Goal: Information Seeking & Learning: Learn about a topic

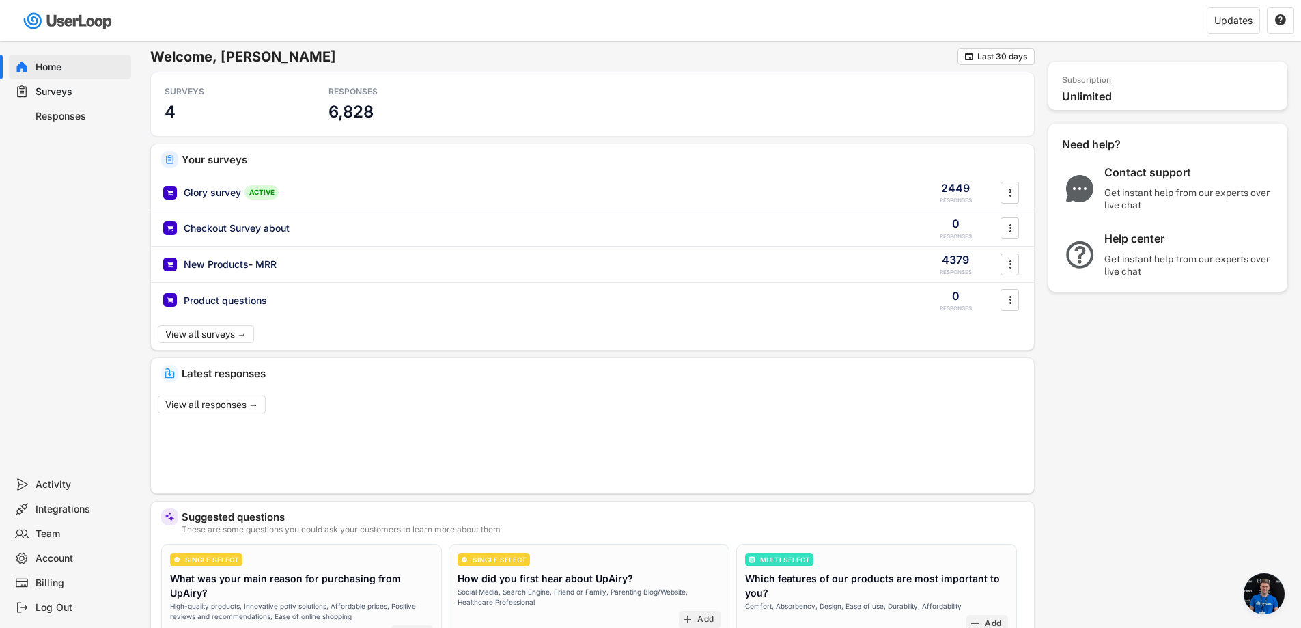
scroll to position [22, 0]
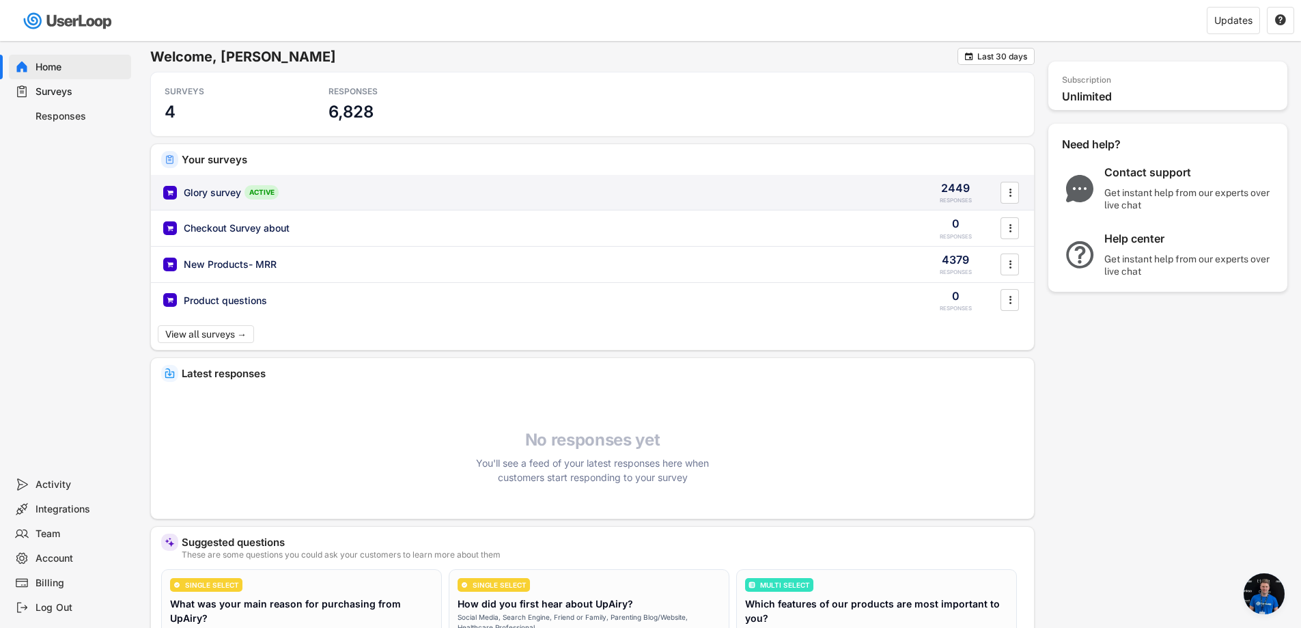
click at [214, 189] on div "Glory survey" at bounding box center [212, 193] width 57 height 14
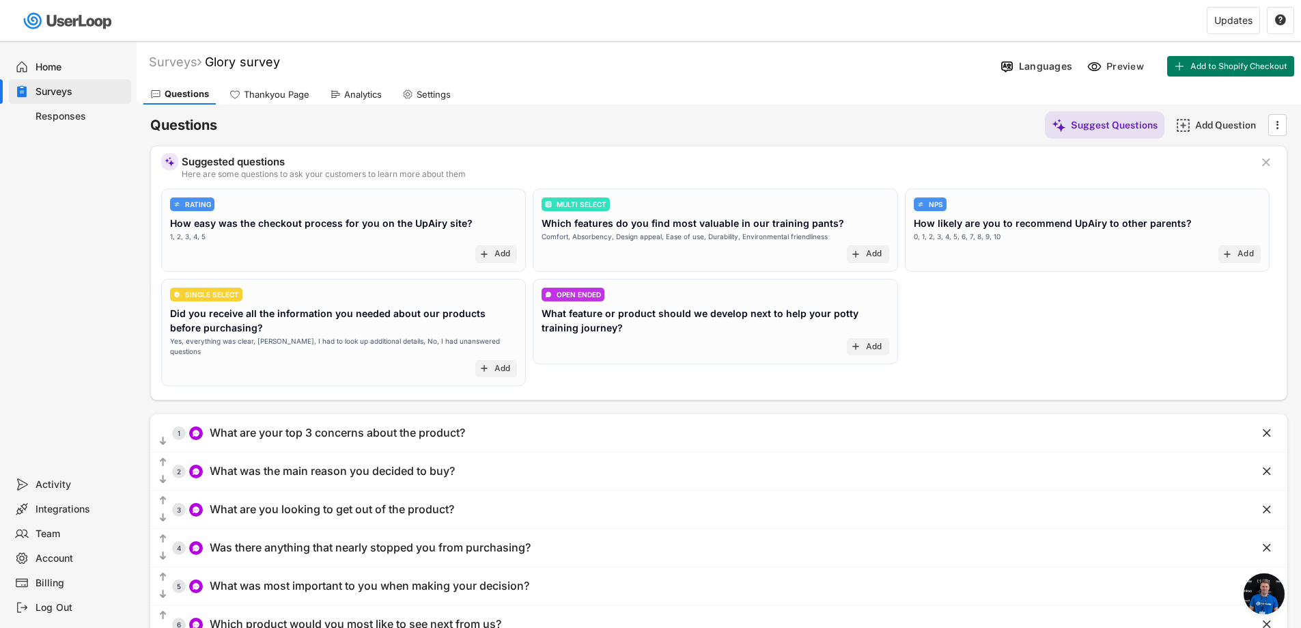
click at [358, 96] on div "Analytics" at bounding box center [363, 95] width 38 height 12
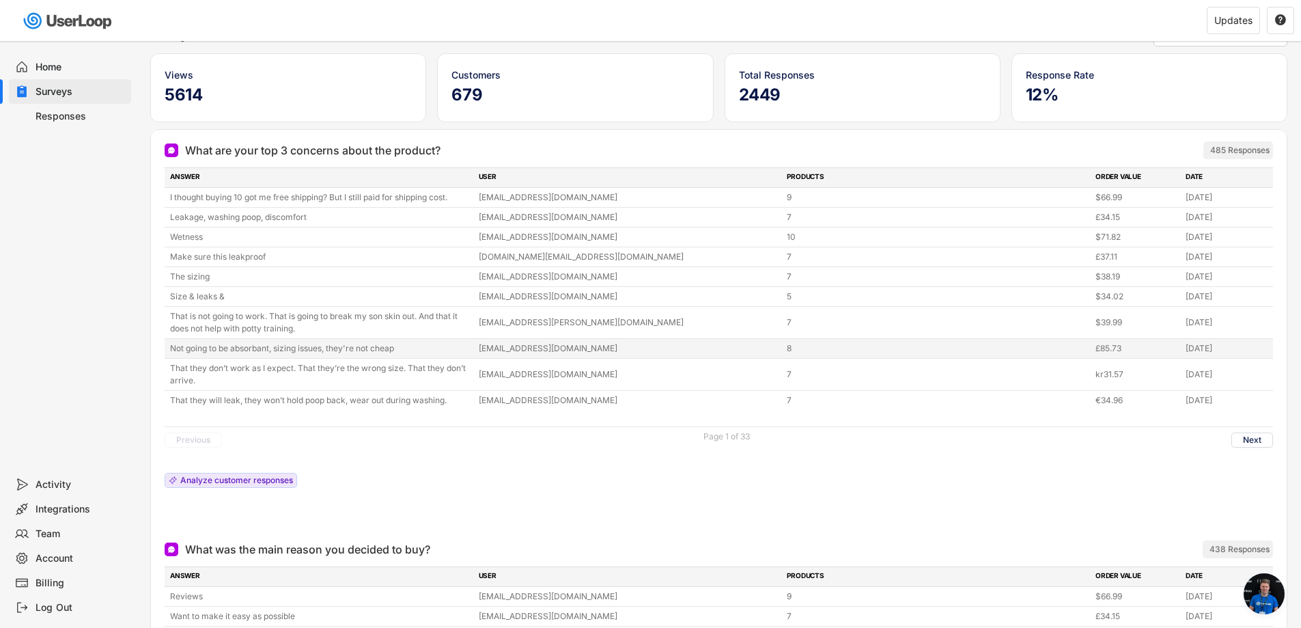
scroll to position [137, 0]
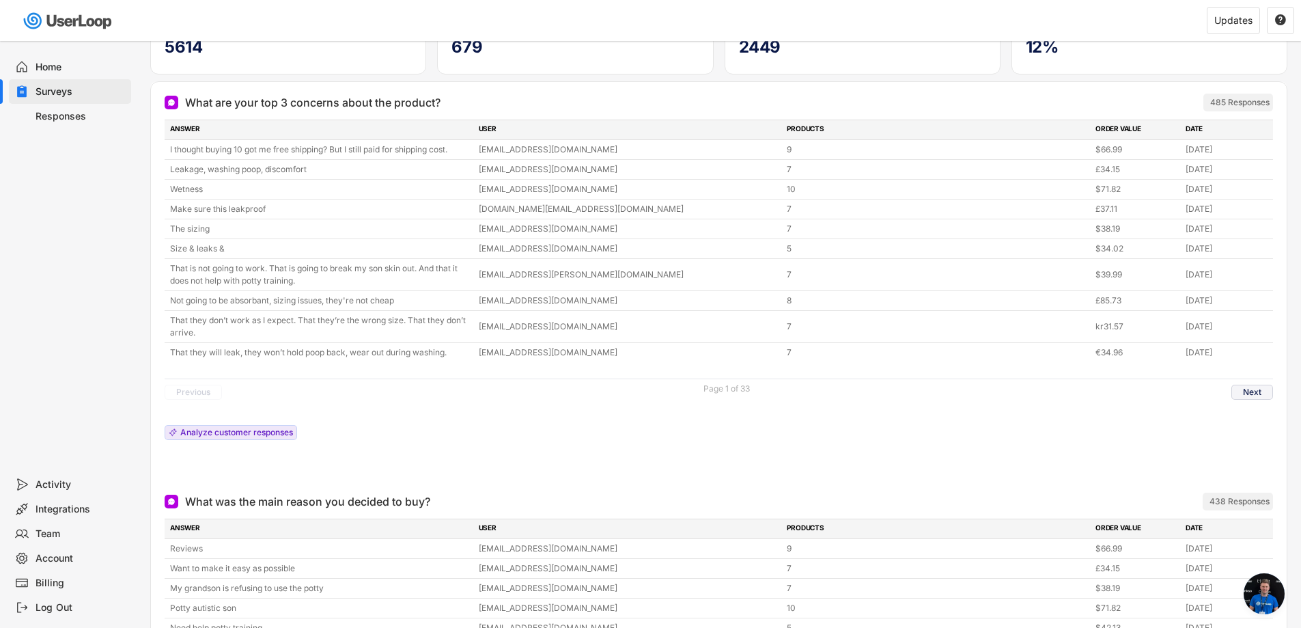
click at [1254, 391] on button "Next" at bounding box center [1253, 392] width 42 height 15
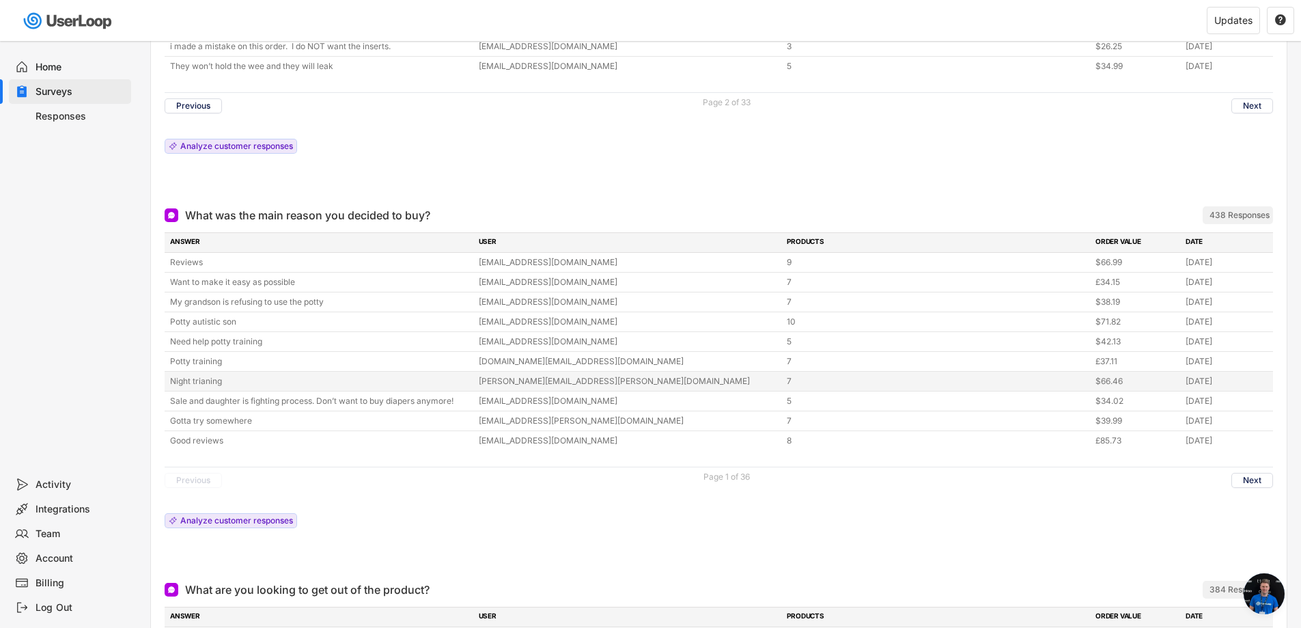
scroll to position [410, 0]
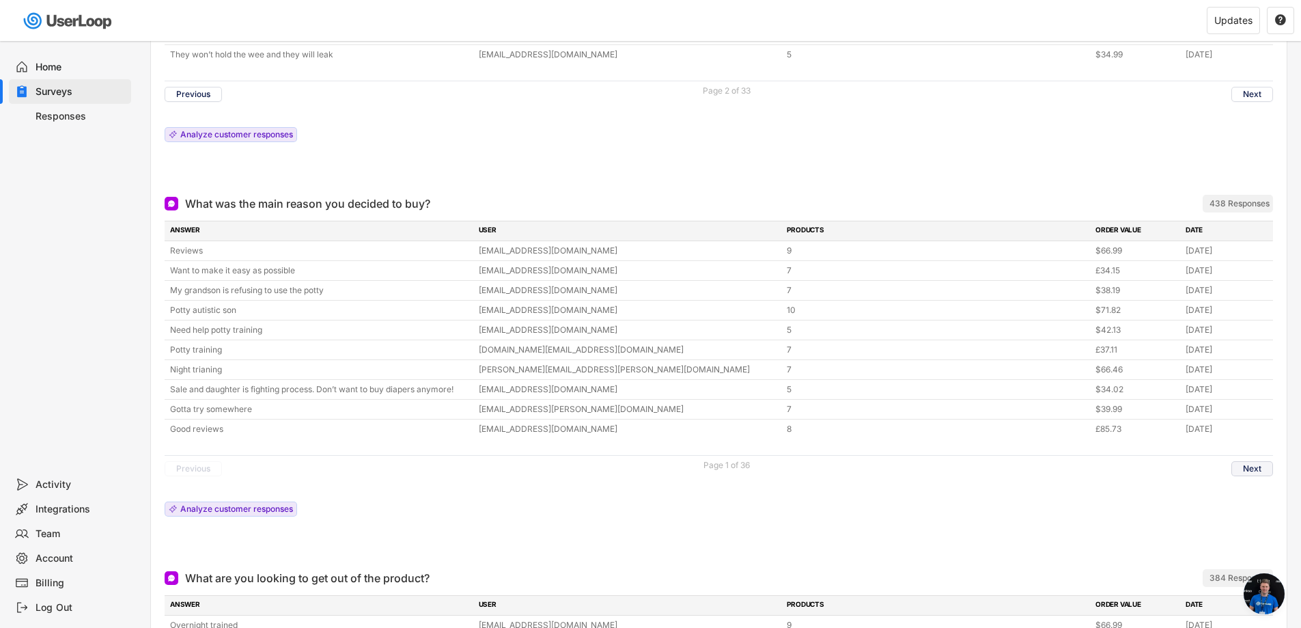
click at [1245, 466] on button "Next" at bounding box center [1253, 468] width 42 height 15
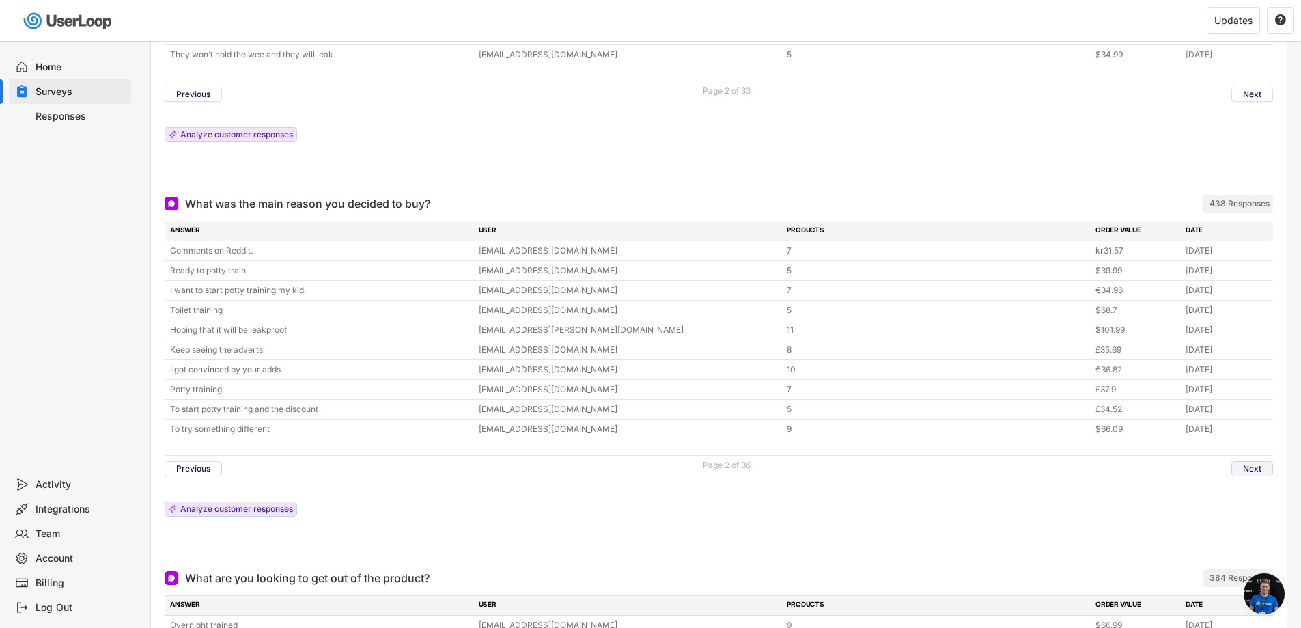
click at [1259, 467] on button "Next" at bounding box center [1253, 468] width 42 height 15
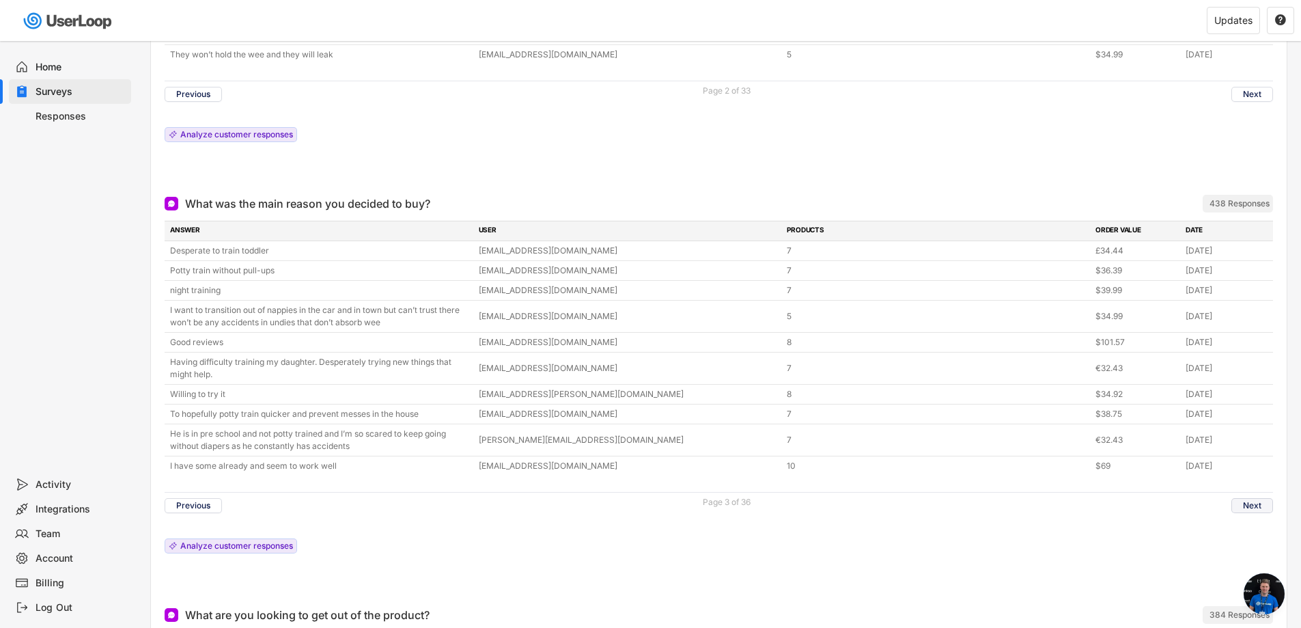
click at [1247, 506] on button "Next" at bounding box center [1253, 505] width 42 height 15
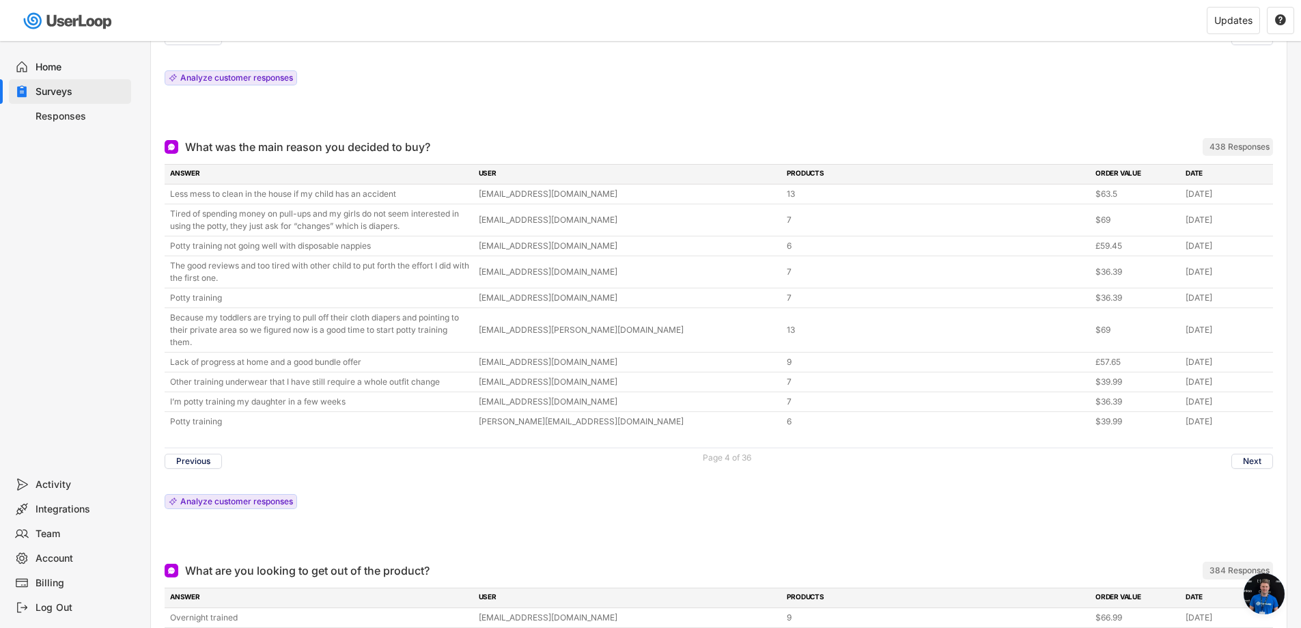
scroll to position [478, 0]
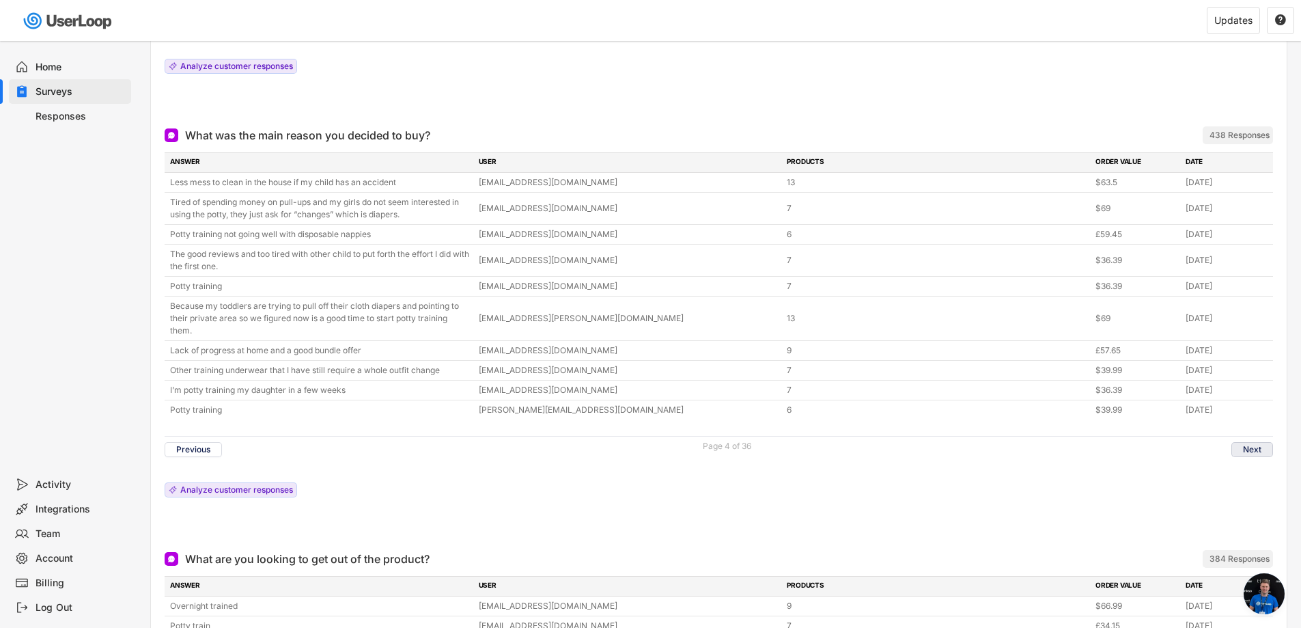
click at [1261, 452] on button "Next" at bounding box center [1253, 449] width 42 height 15
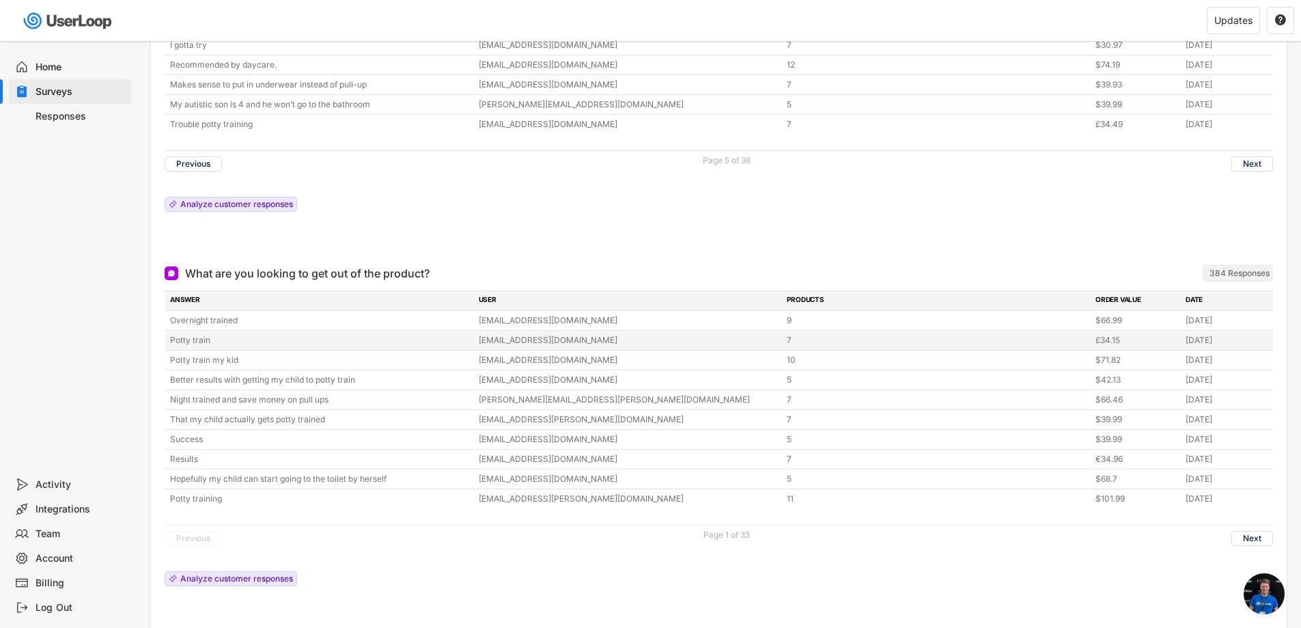
scroll to position [751, 0]
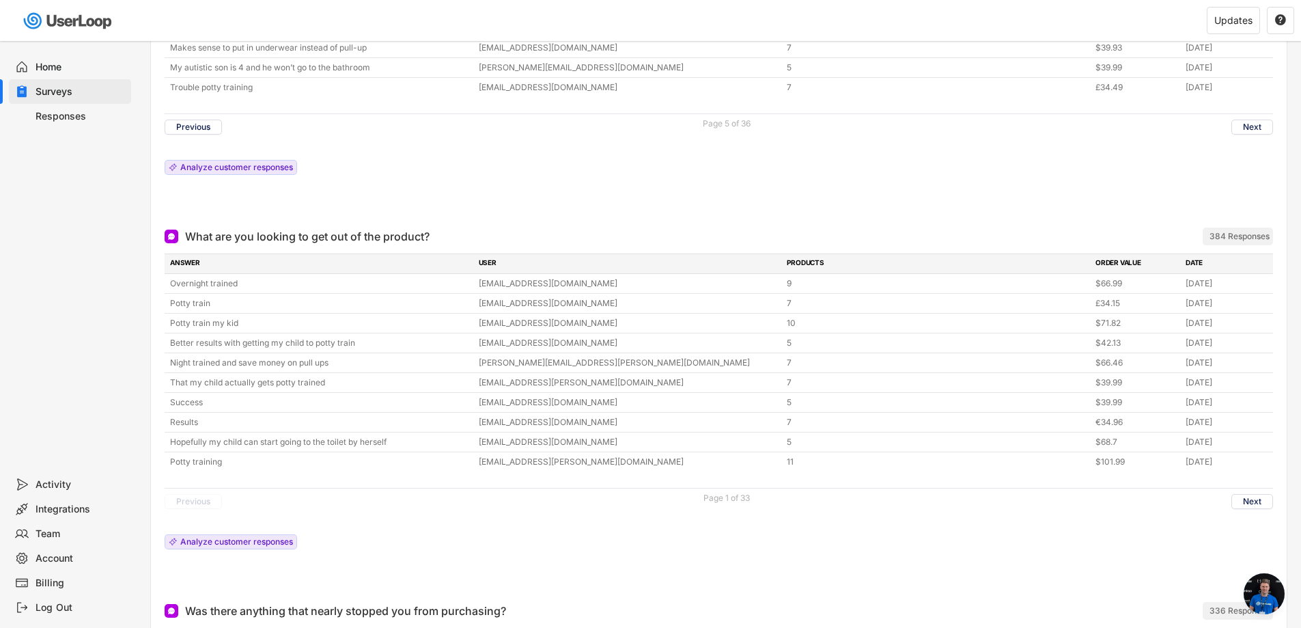
click at [90, 359] on div "Home Surveys Responses" at bounding box center [68, 256] width 137 height 431
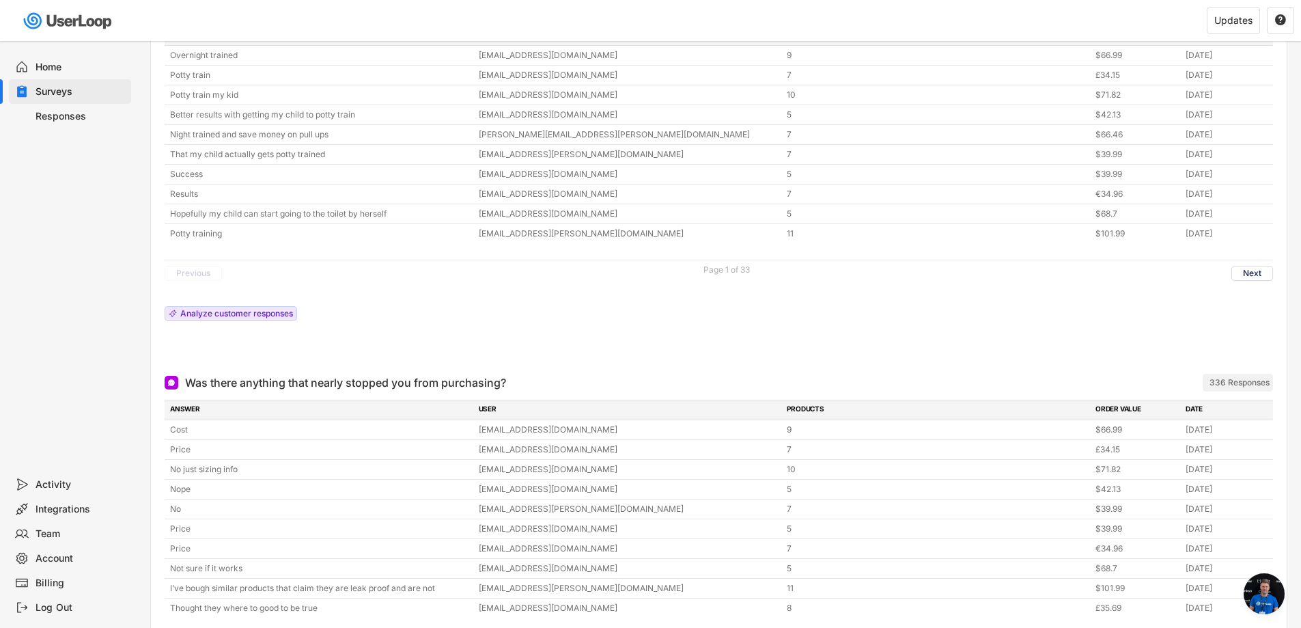
scroll to position [1093, 0]
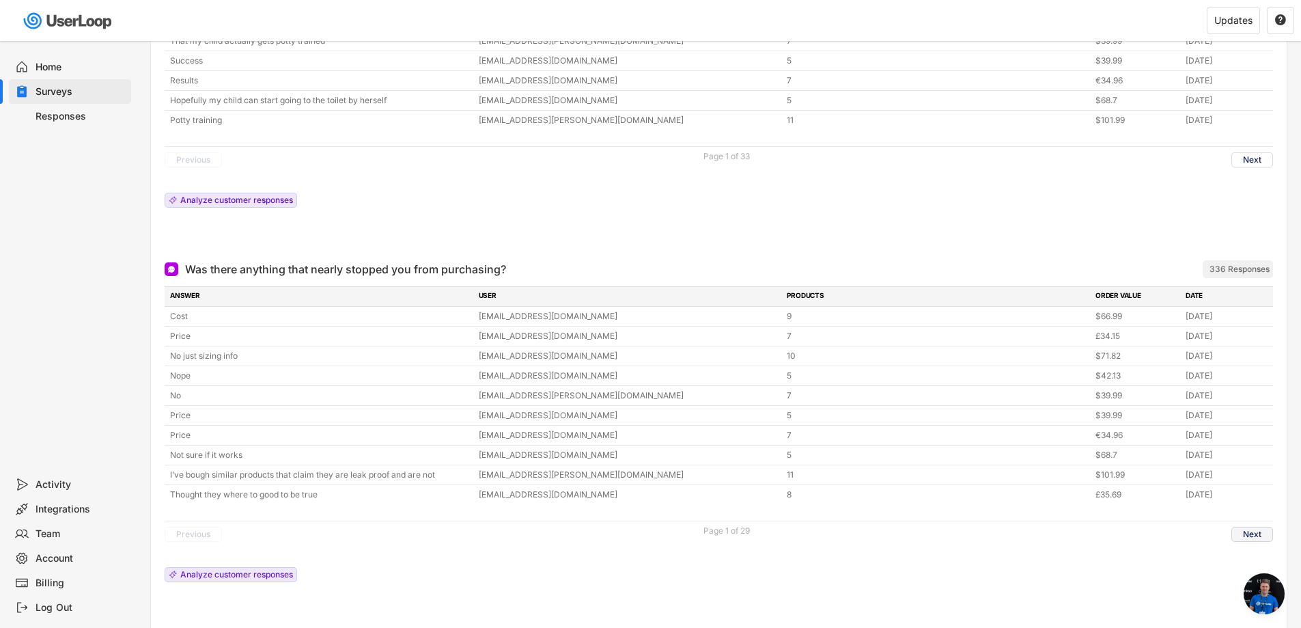
click at [1251, 527] on button "Next" at bounding box center [1253, 534] width 42 height 15
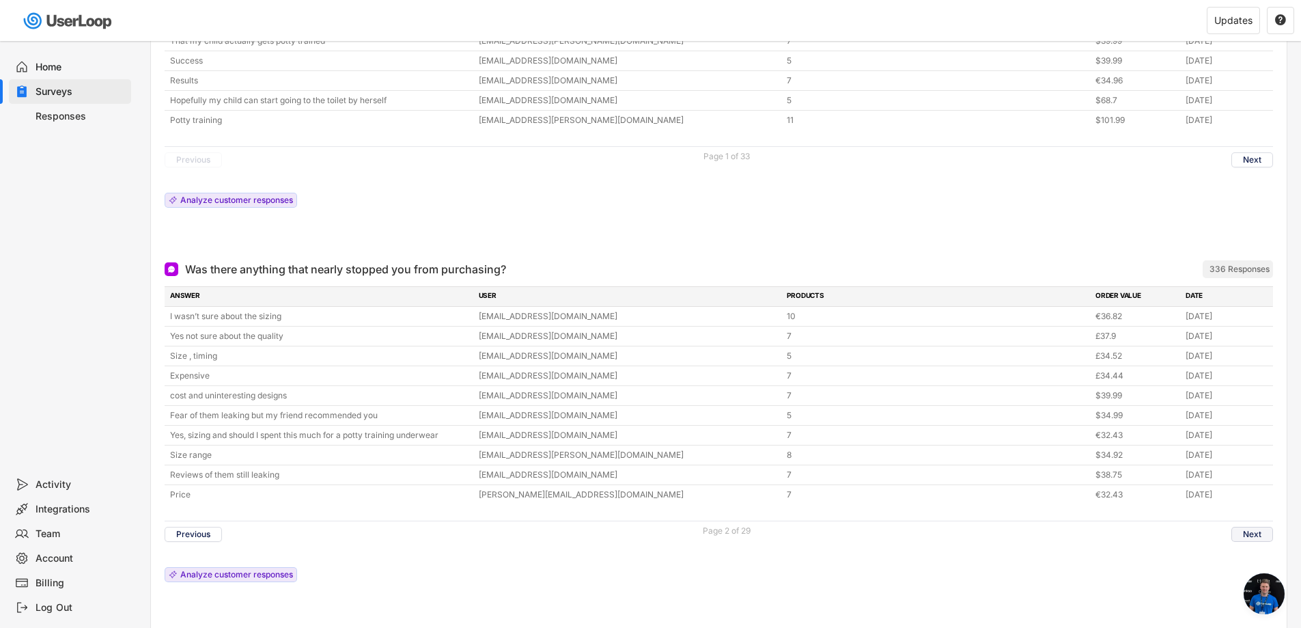
click at [1252, 531] on button "Next" at bounding box center [1253, 534] width 42 height 15
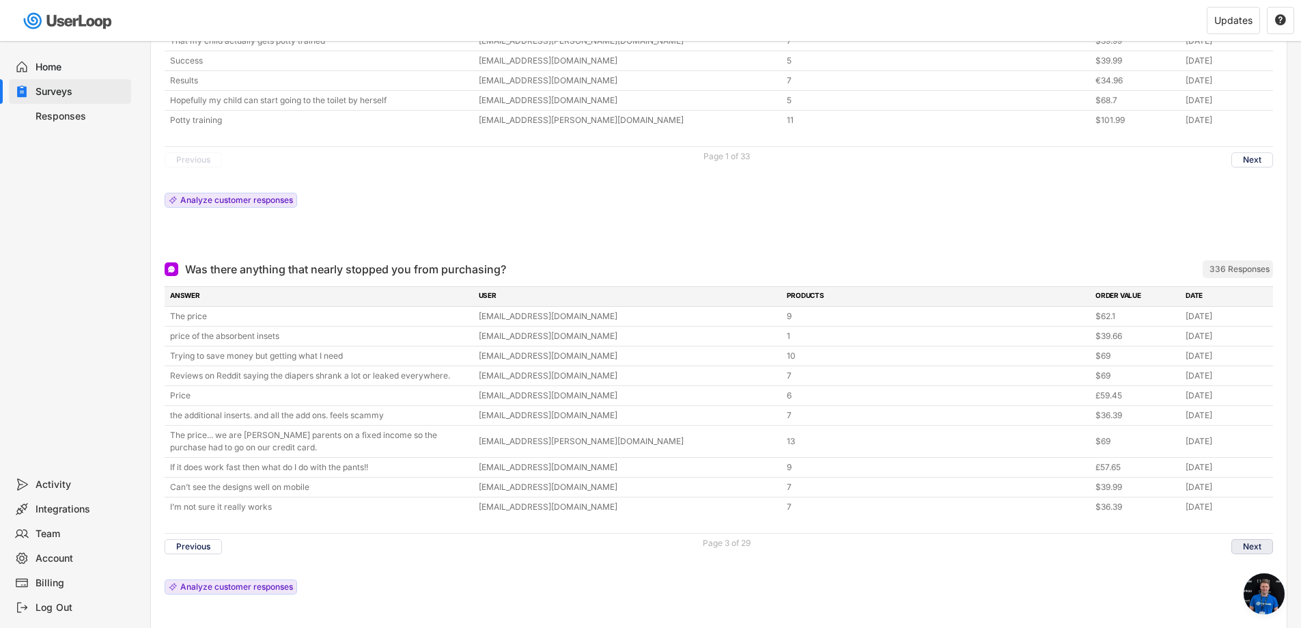
click at [1255, 548] on button "Next" at bounding box center [1253, 546] width 42 height 15
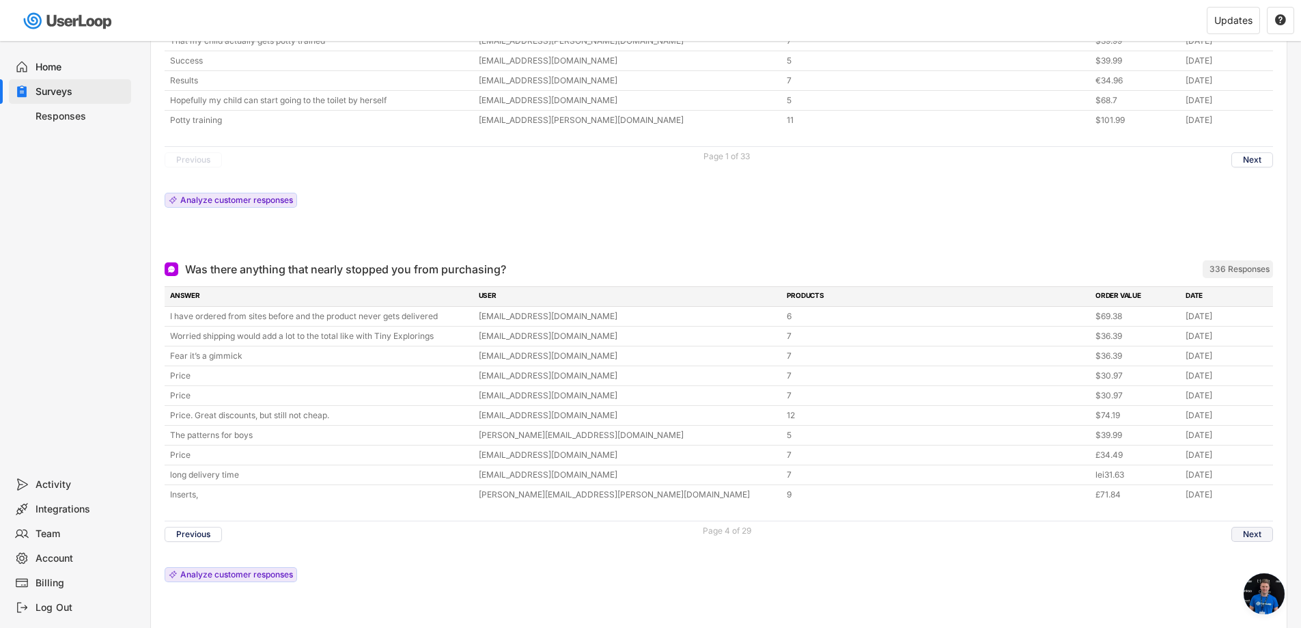
click at [1251, 540] on button "Next" at bounding box center [1253, 534] width 42 height 15
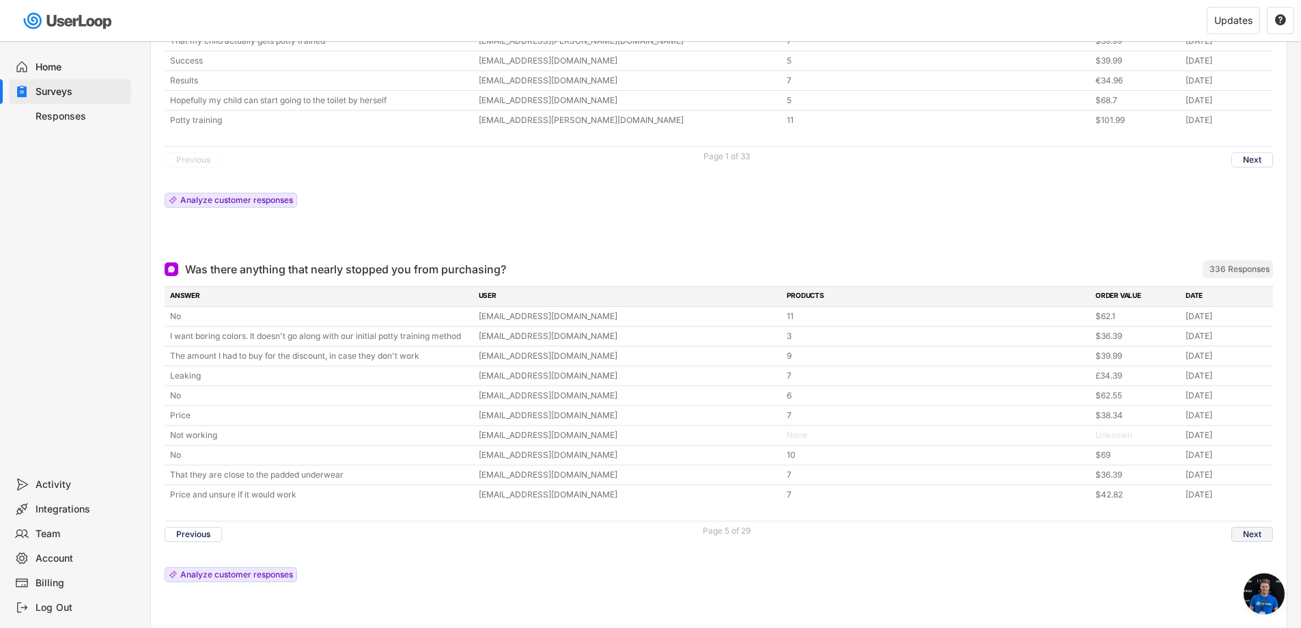
click at [1251, 540] on button "Next" at bounding box center [1253, 534] width 42 height 15
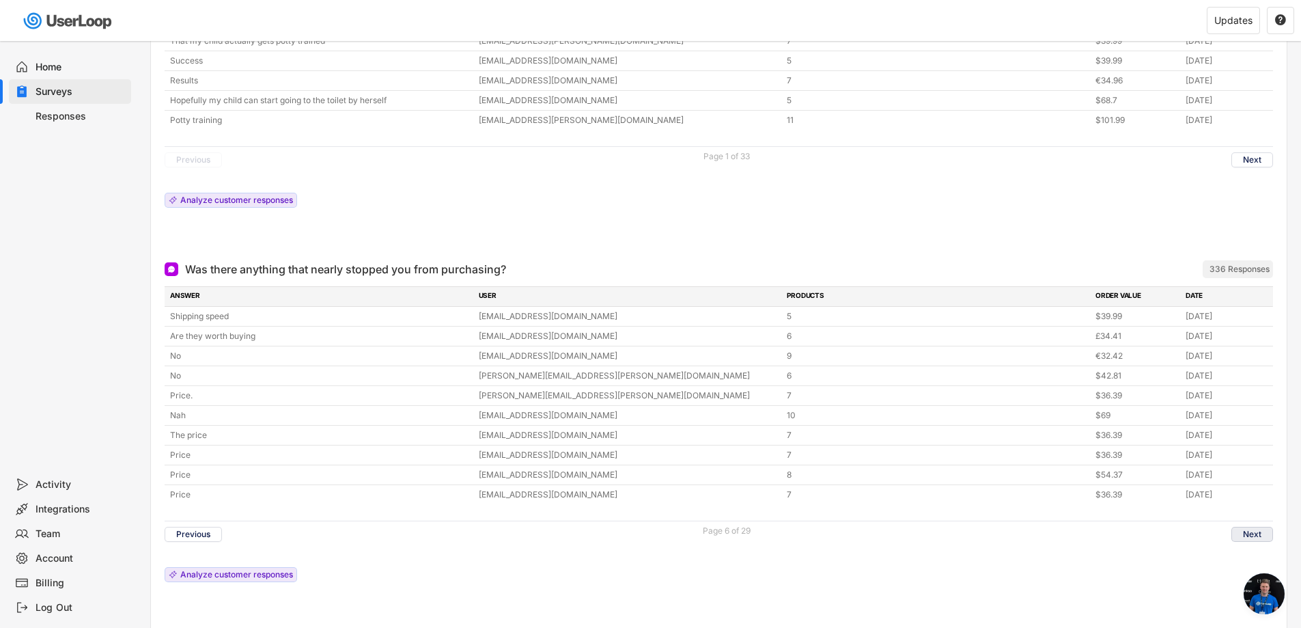
click at [1251, 539] on button "Next" at bounding box center [1253, 534] width 42 height 15
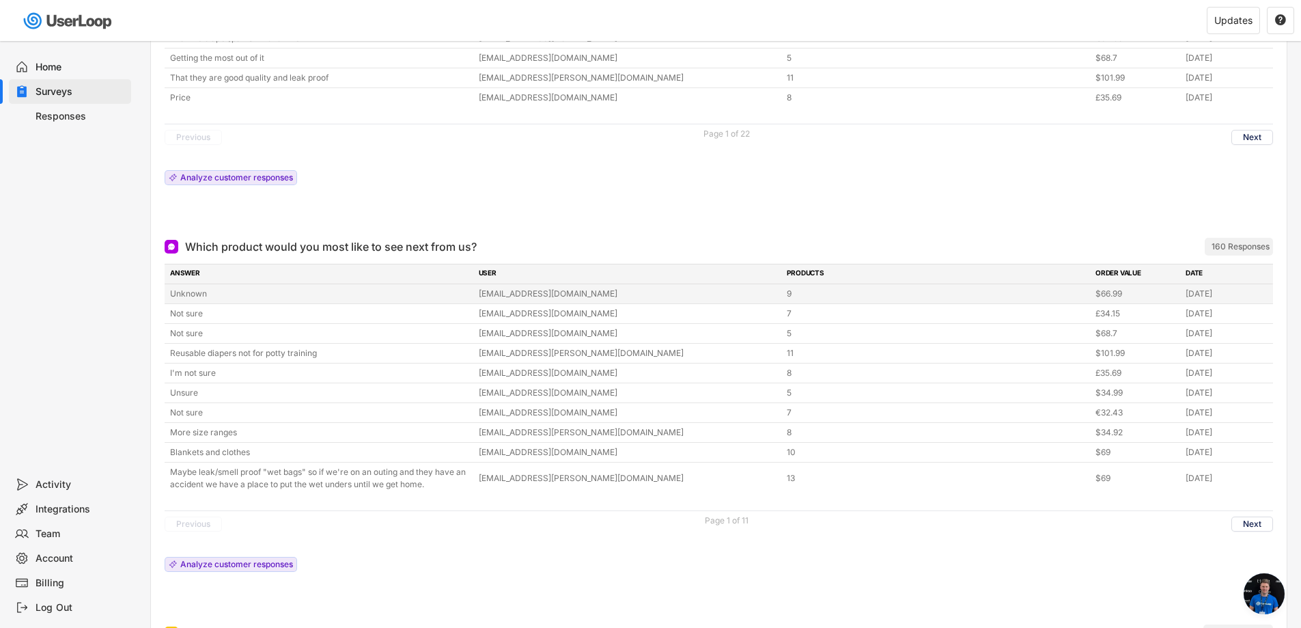
scroll to position [1913, 0]
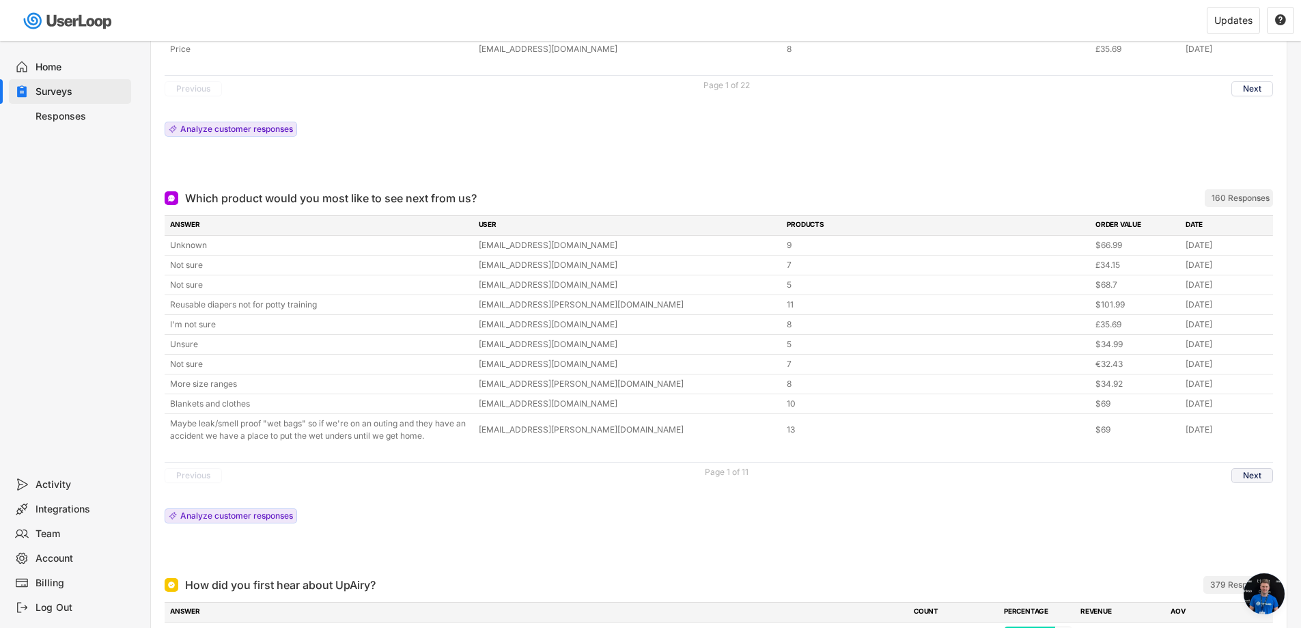
click at [1236, 471] on button "Next" at bounding box center [1253, 475] width 42 height 15
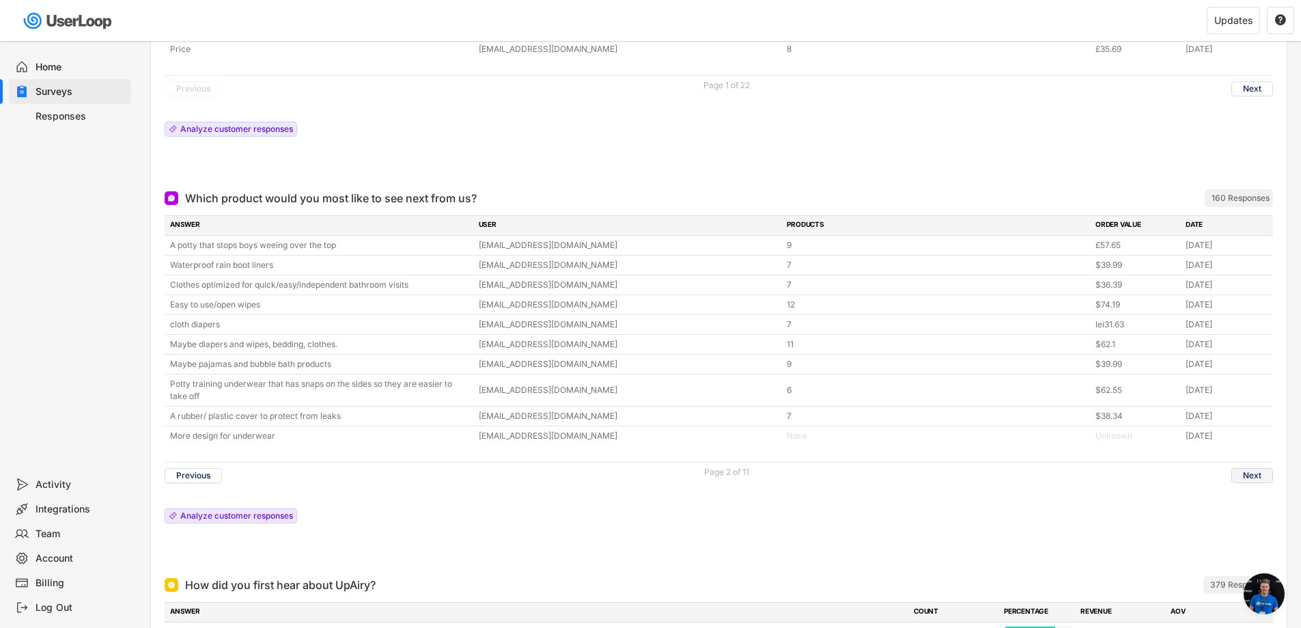
click at [1244, 472] on button "Next" at bounding box center [1253, 475] width 42 height 15
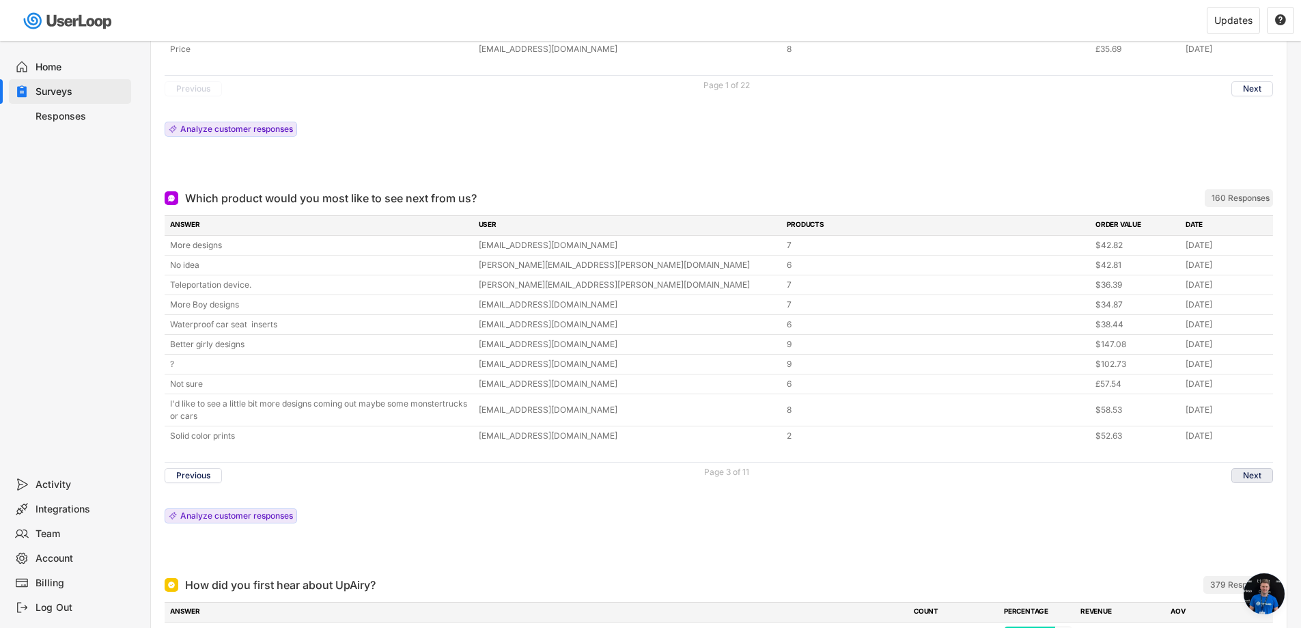
click at [1251, 473] on button "Next" at bounding box center [1253, 475] width 42 height 15
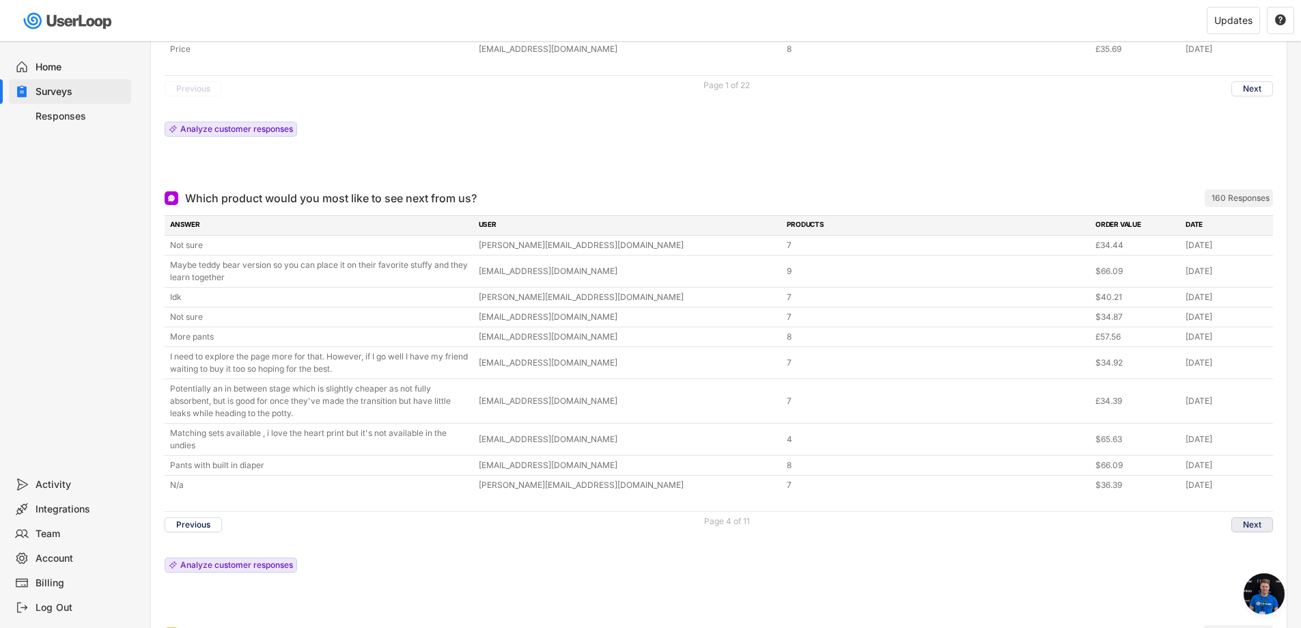
click at [1254, 519] on button "Next" at bounding box center [1253, 524] width 42 height 15
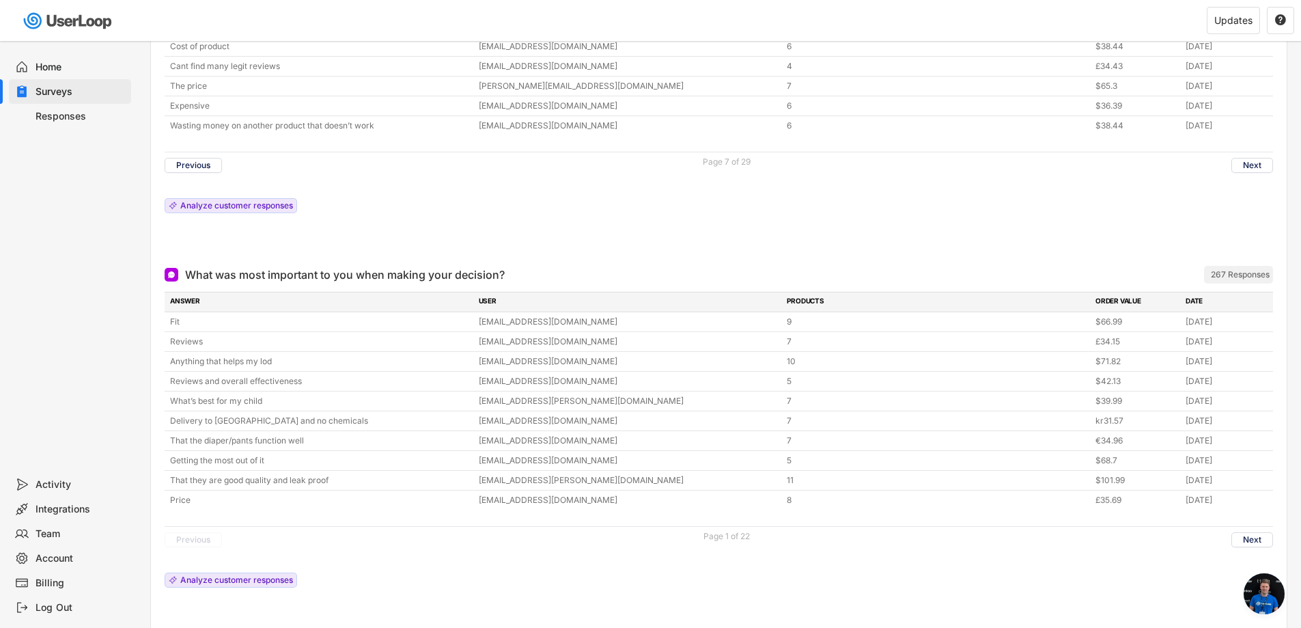
scroll to position [1530, 0]
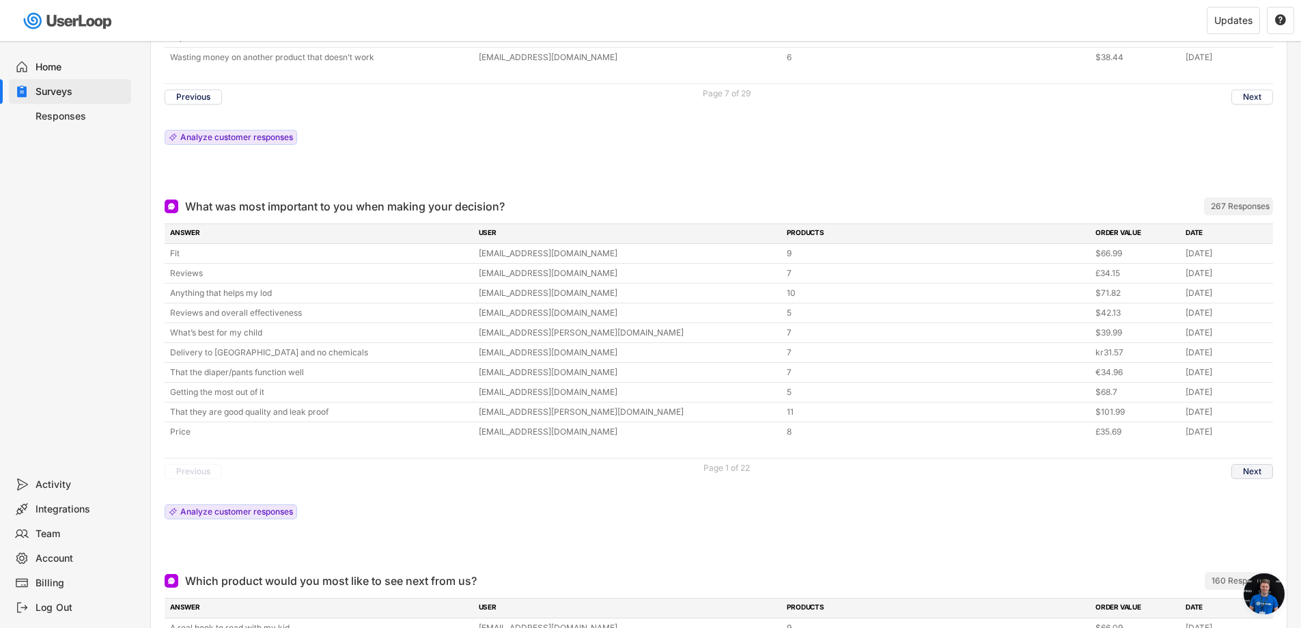
click at [1264, 474] on button "Next" at bounding box center [1253, 471] width 42 height 15
click at [1251, 474] on button "Next" at bounding box center [1253, 471] width 42 height 15
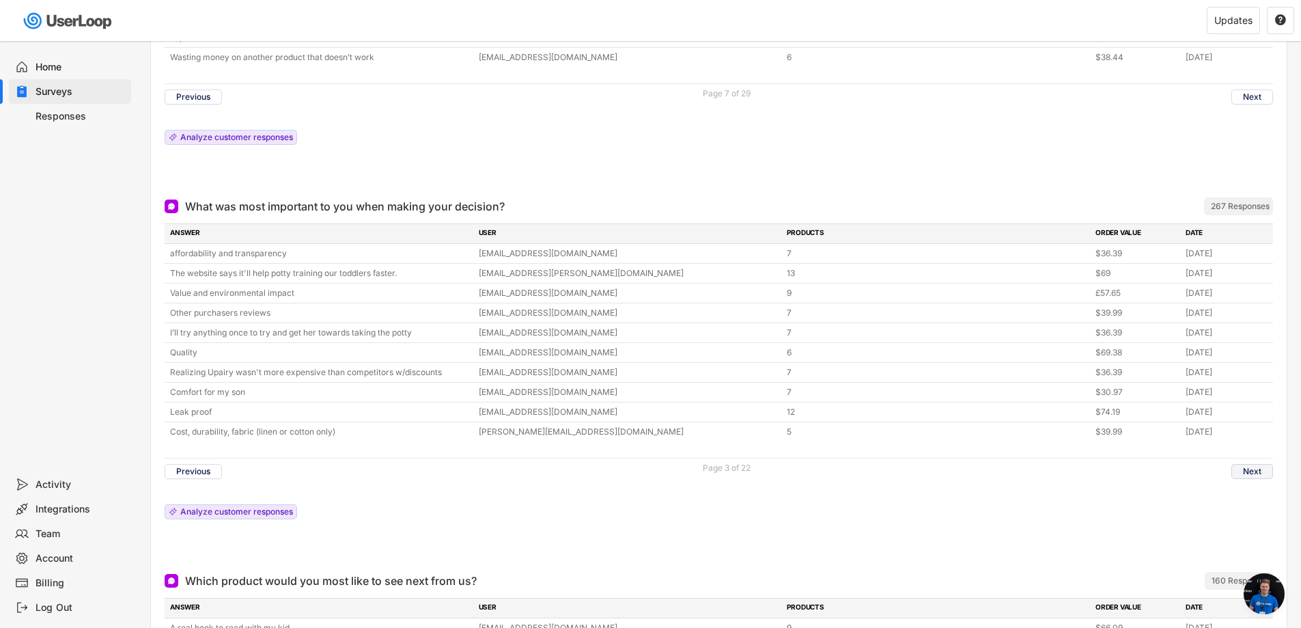
click at [1251, 473] on button "Next" at bounding box center [1253, 471] width 42 height 15
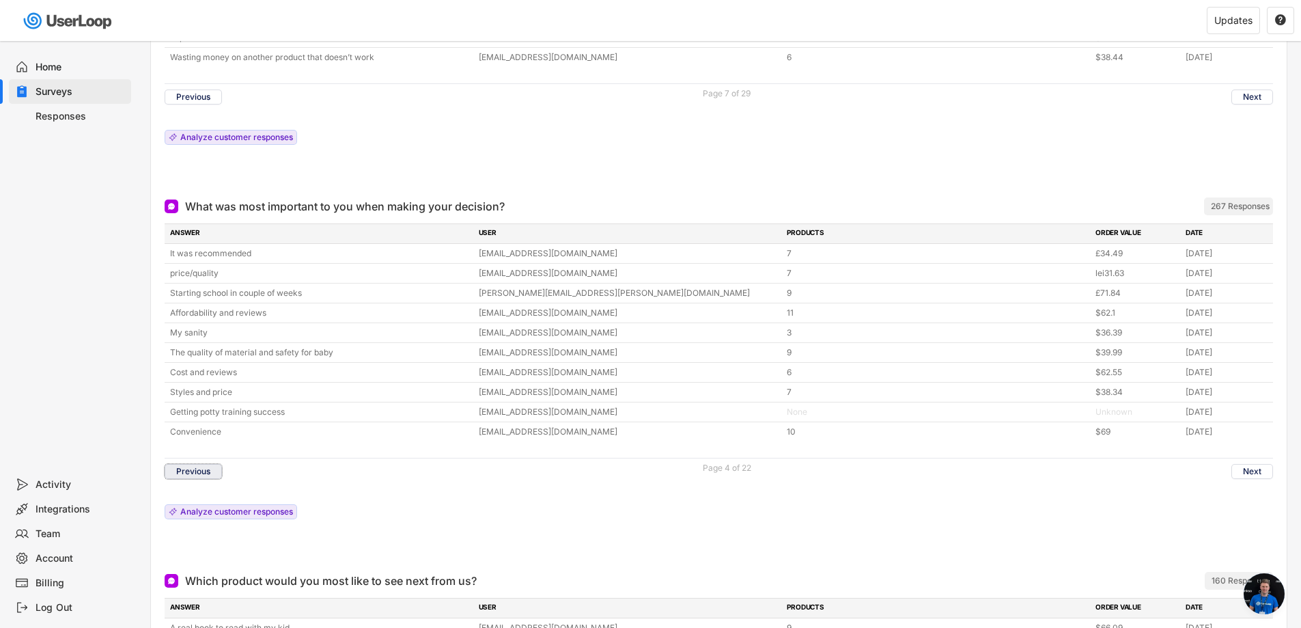
click at [201, 468] on button "Previous" at bounding box center [193, 471] width 57 height 15
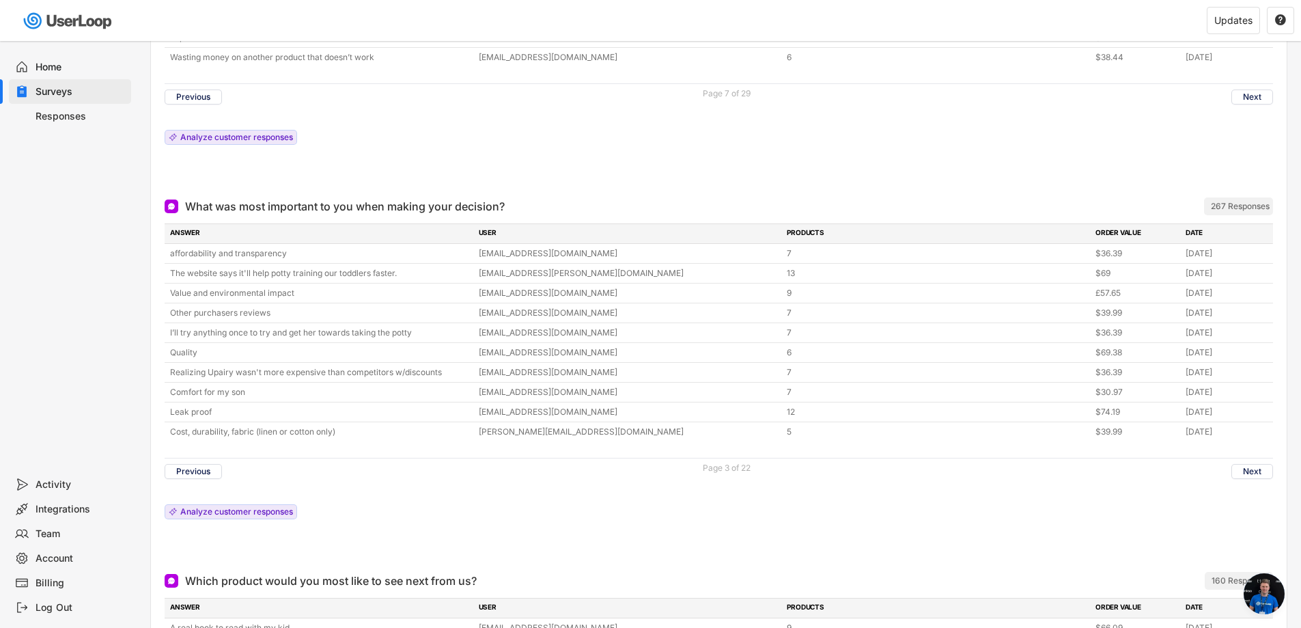
click at [119, 430] on div "Home Surveys Responses" at bounding box center [68, 256] width 137 height 431
click at [1255, 468] on button "Next" at bounding box center [1253, 471] width 42 height 15
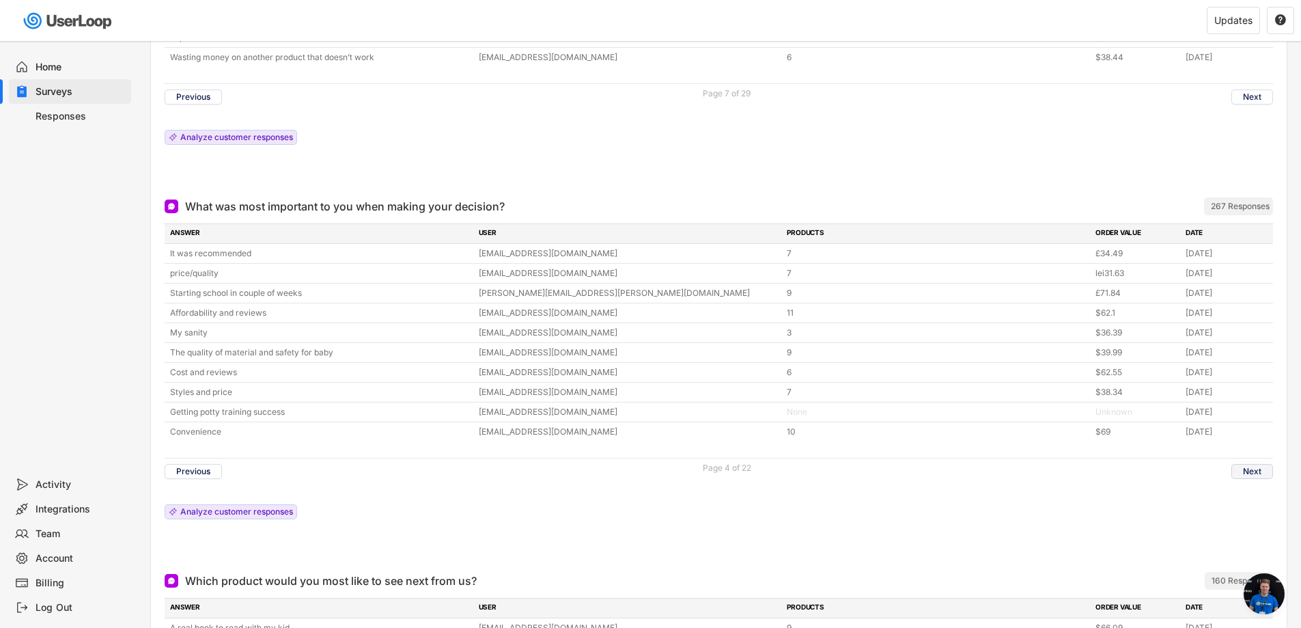
click at [1255, 468] on button "Next" at bounding box center [1253, 471] width 42 height 15
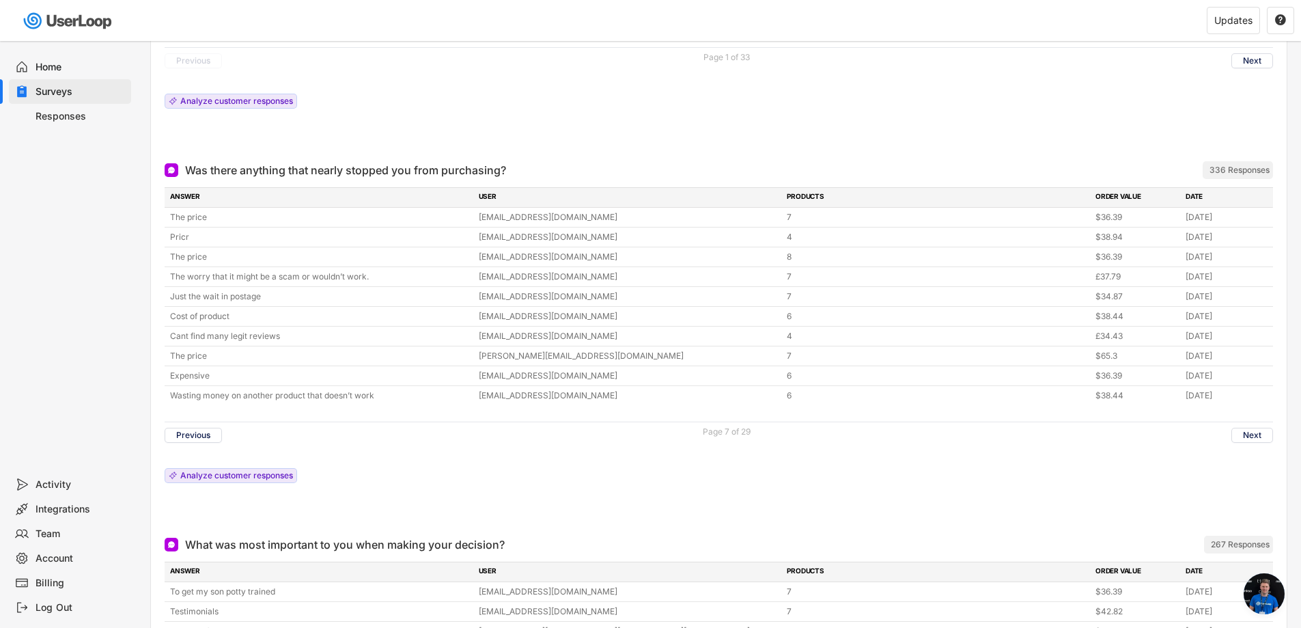
scroll to position [1188, 0]
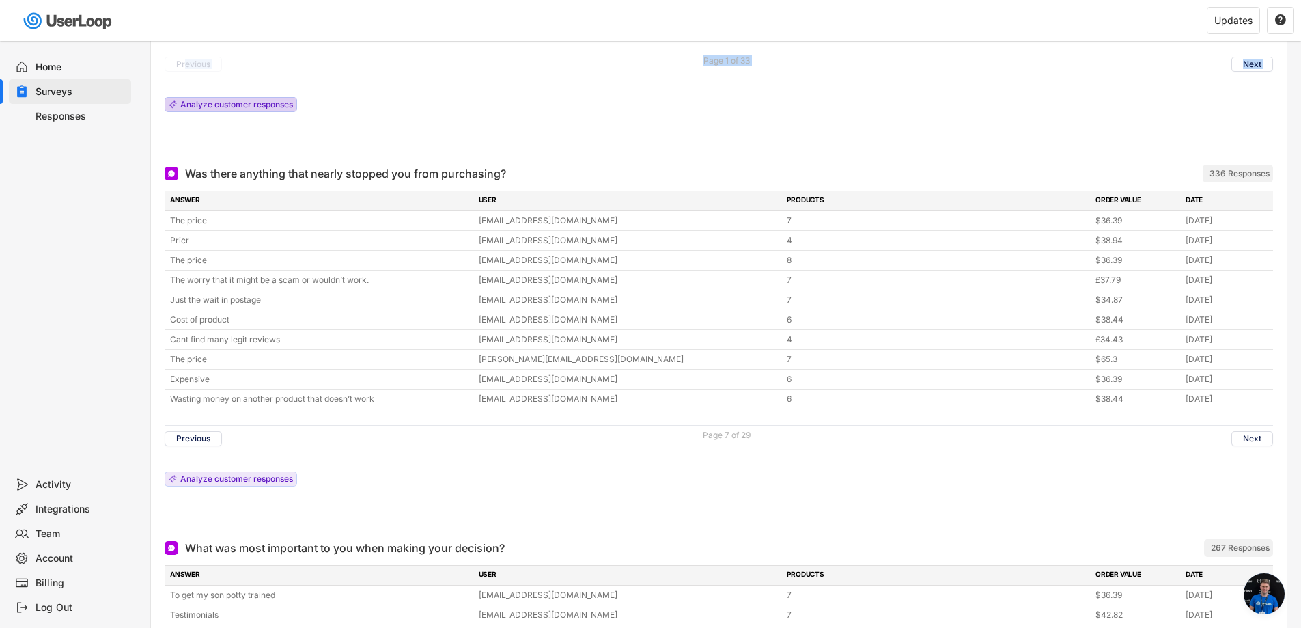
drag, startPoint x: 164, startPoint y: 107, endPoint x: 212, endPoint y: 25, distance: 94.9
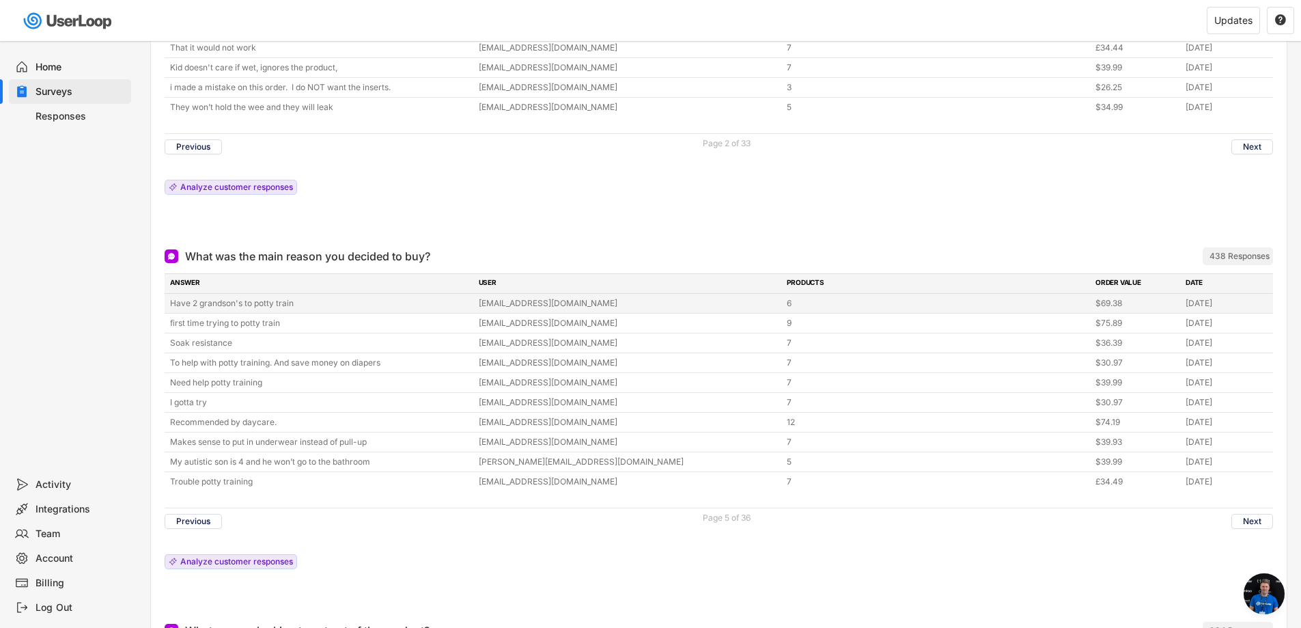
scroll to position [369, 0]
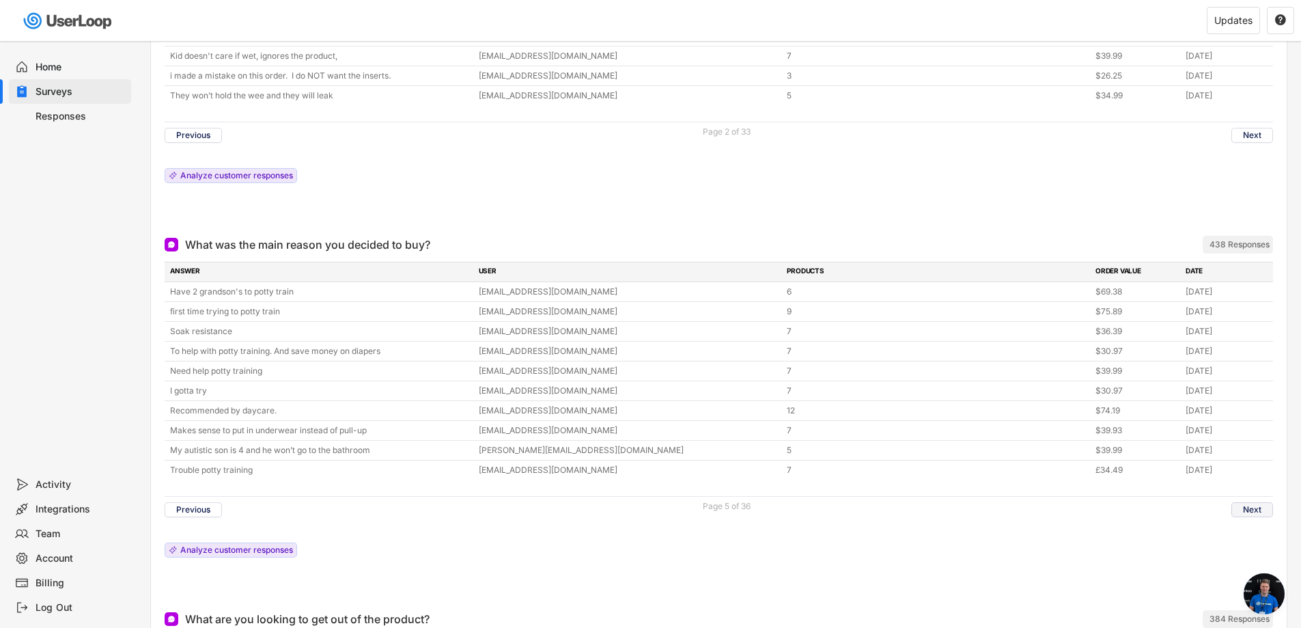
click at [1247, 510] on button "Next" at bounding box center [1253, 509] width 42 height 15
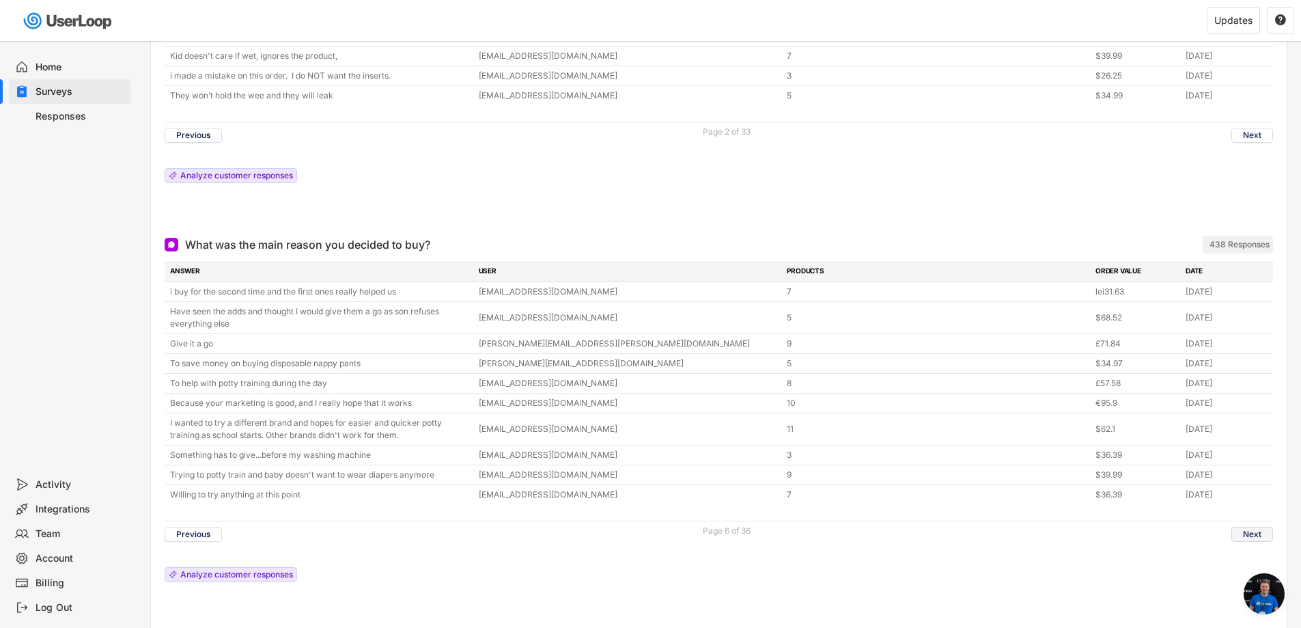
click at [1235, 529] on button "Next" at bounding box center [1253, 534] width 42 height 15
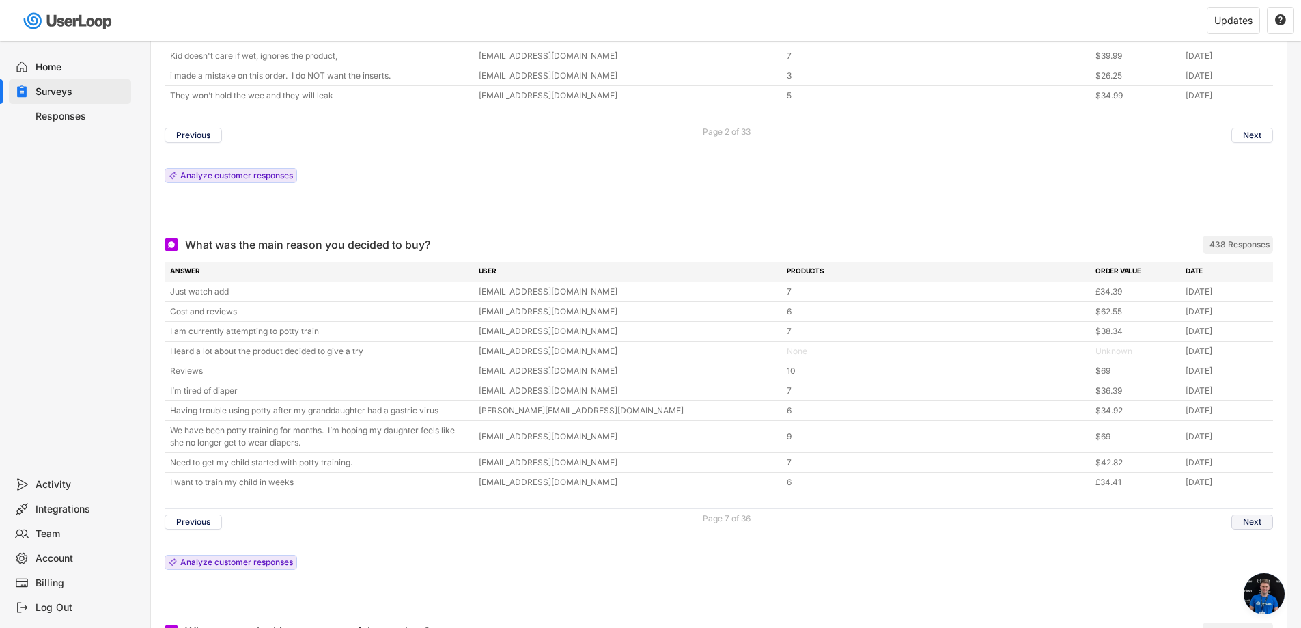
click at [1251, 525] on button "Next" at bounding box center [1253, 521] width 42 height 15
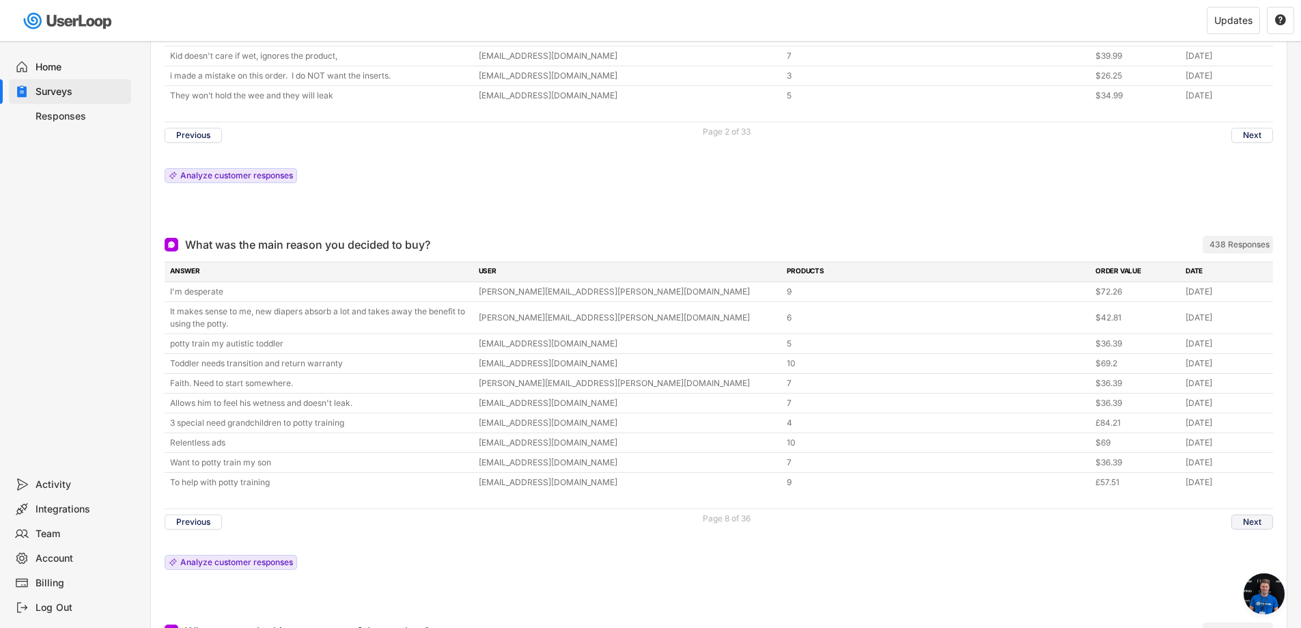
click at [1253, 519] on button "Next" at bounding box center [1253, 521] width 42 height 15
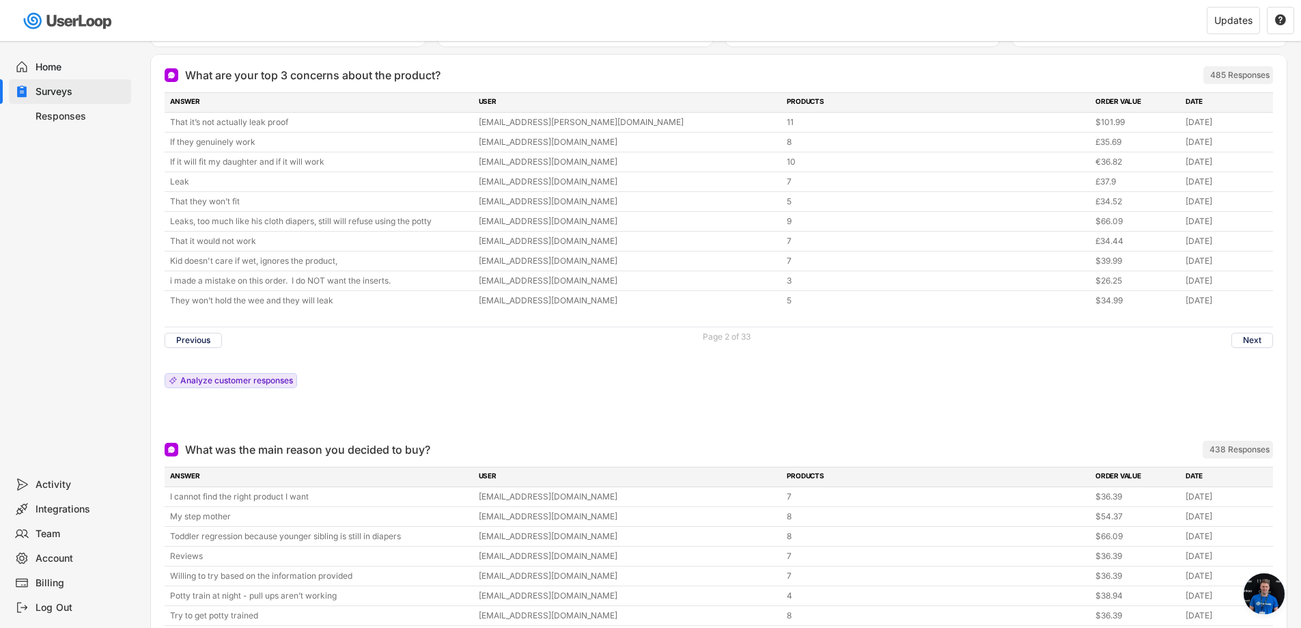
scroll to position [96, 0]
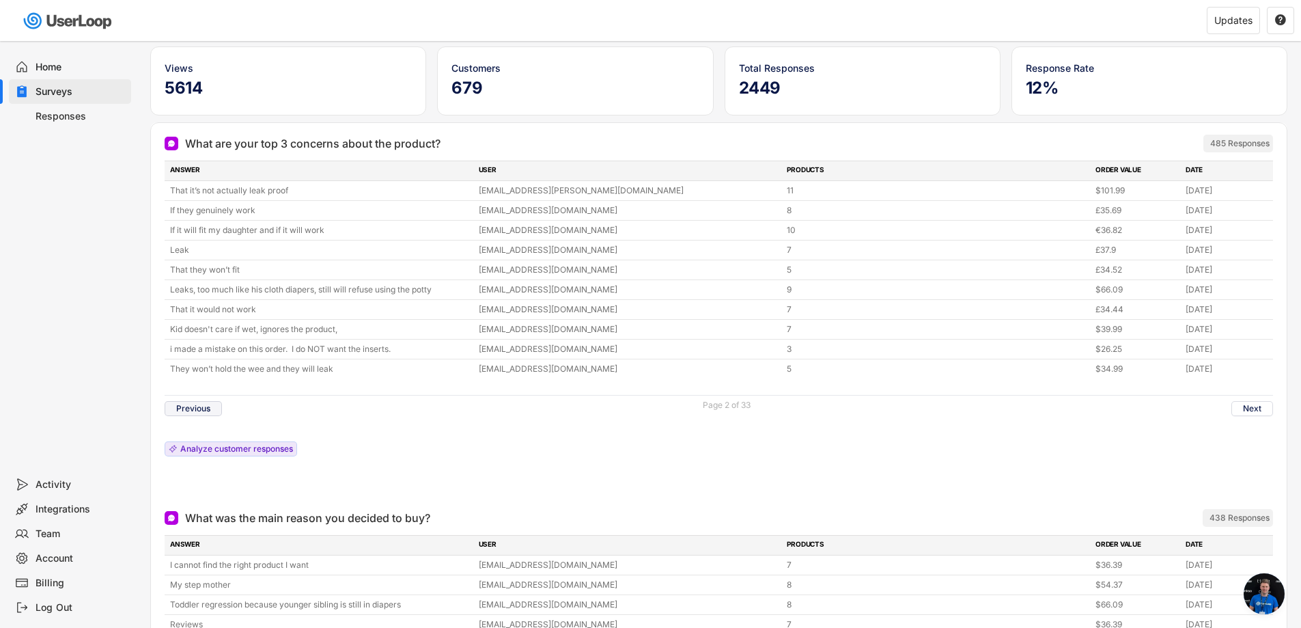
click at [193, 405] on button "Previous" at bounding box center [193, 408] width 57 height 15
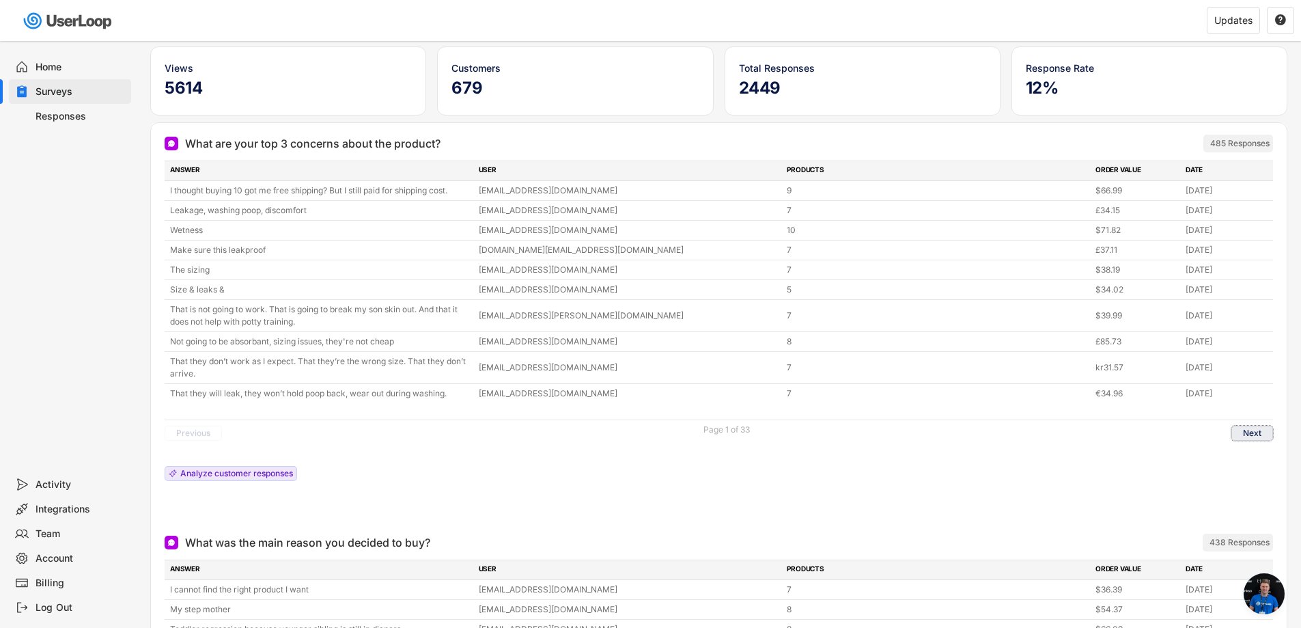
click at [1258, 433] on button "Next" at bounding box center [1253, 433] width 42 height 15
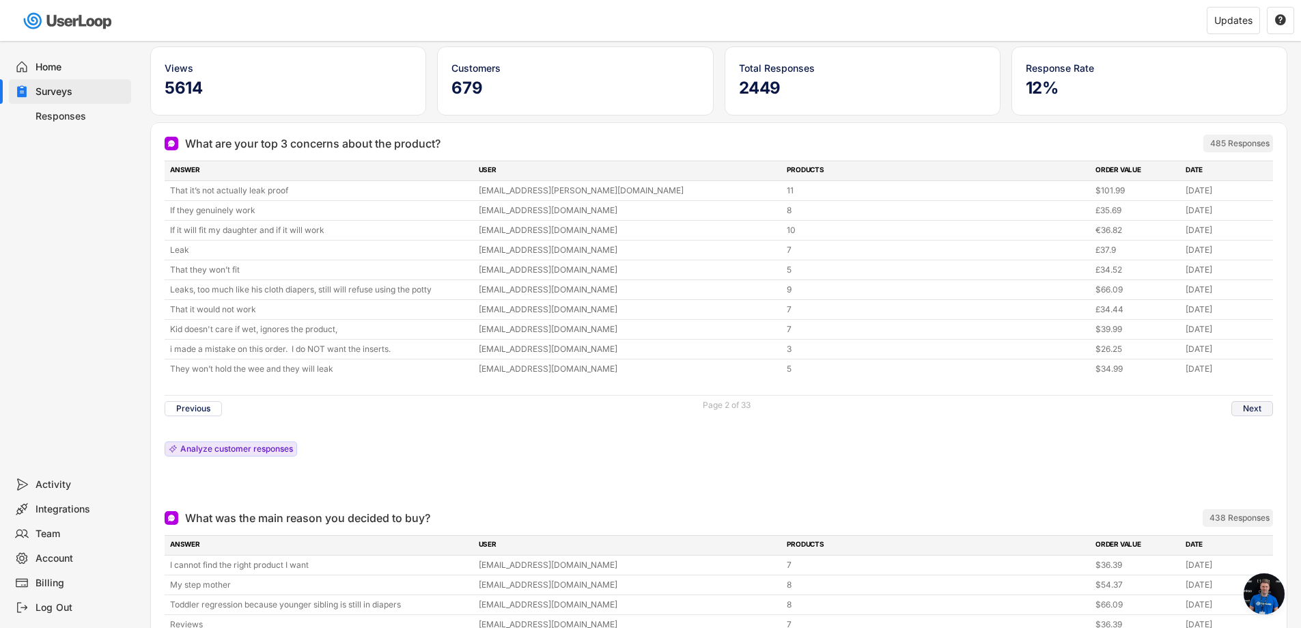
click at [1253, 407] on button "Next" at bounding box center [1253, 408] width 42 height 15
